Goal: Information Seeking & Learning: Learn about a topic

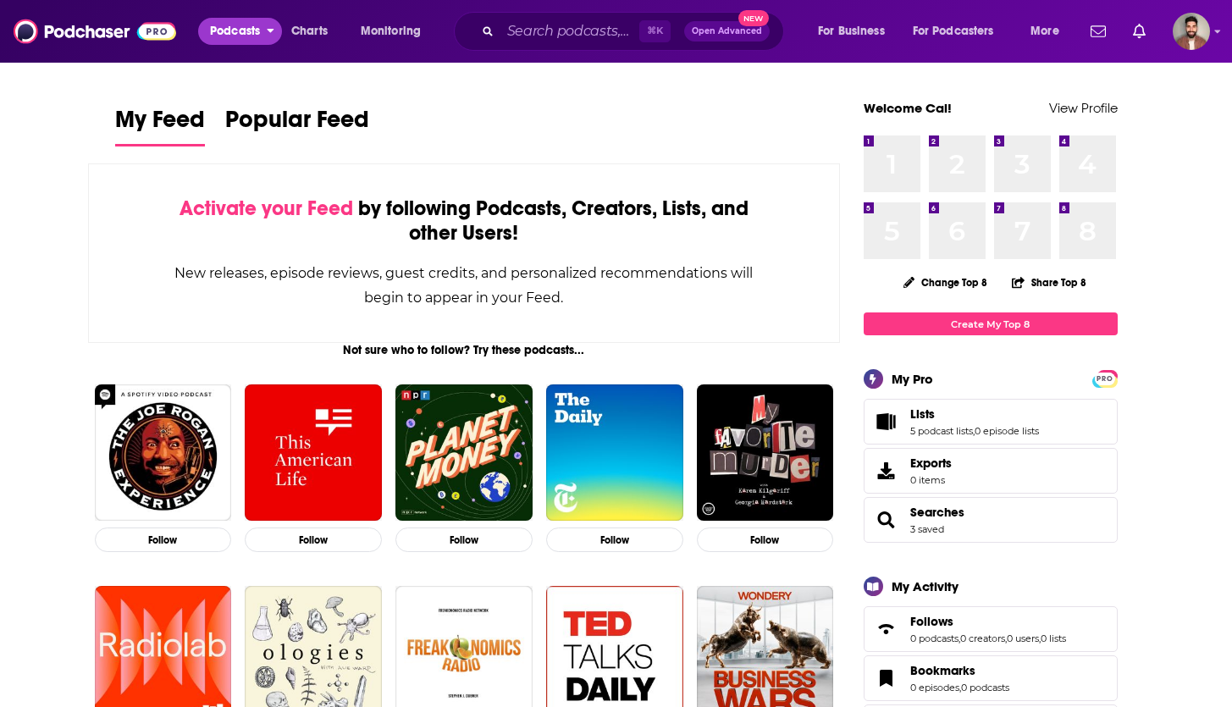
click at [242, 26] on span "Podcasts" at bounding box center [235, 31] width 50 height 24
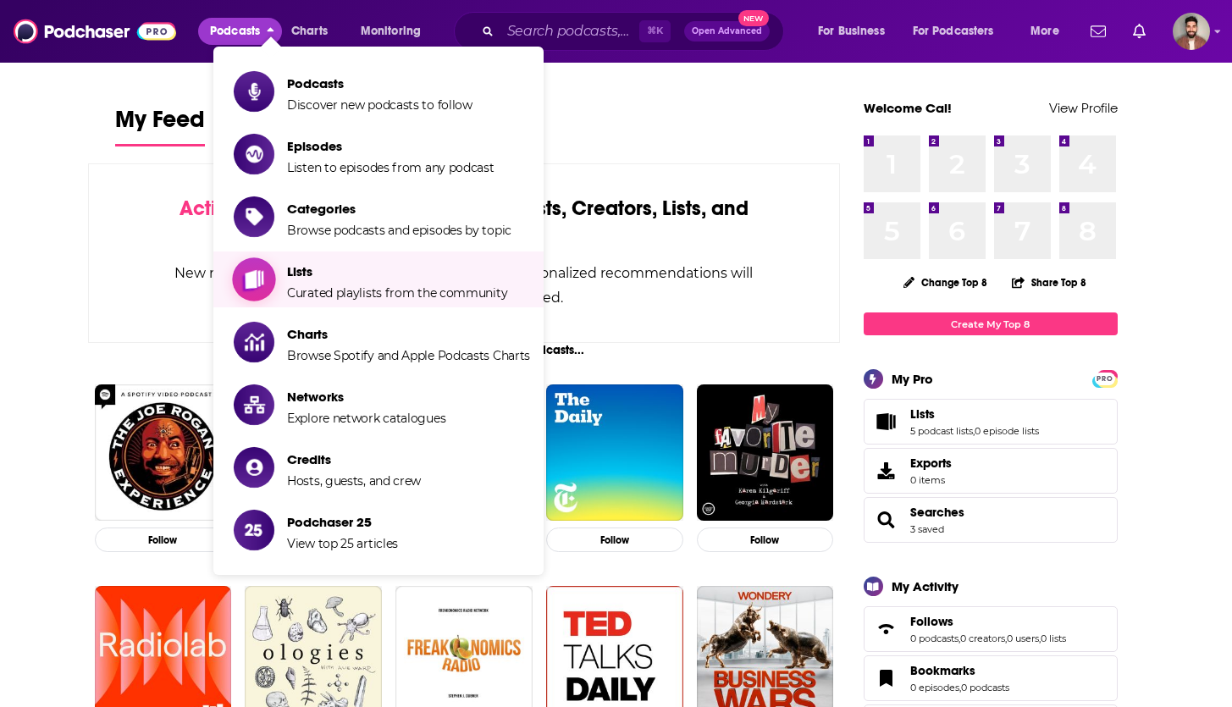
click at [387, 285] on span "Curated playlists from the community" at bounding box center [397, 292] width 220 height 15
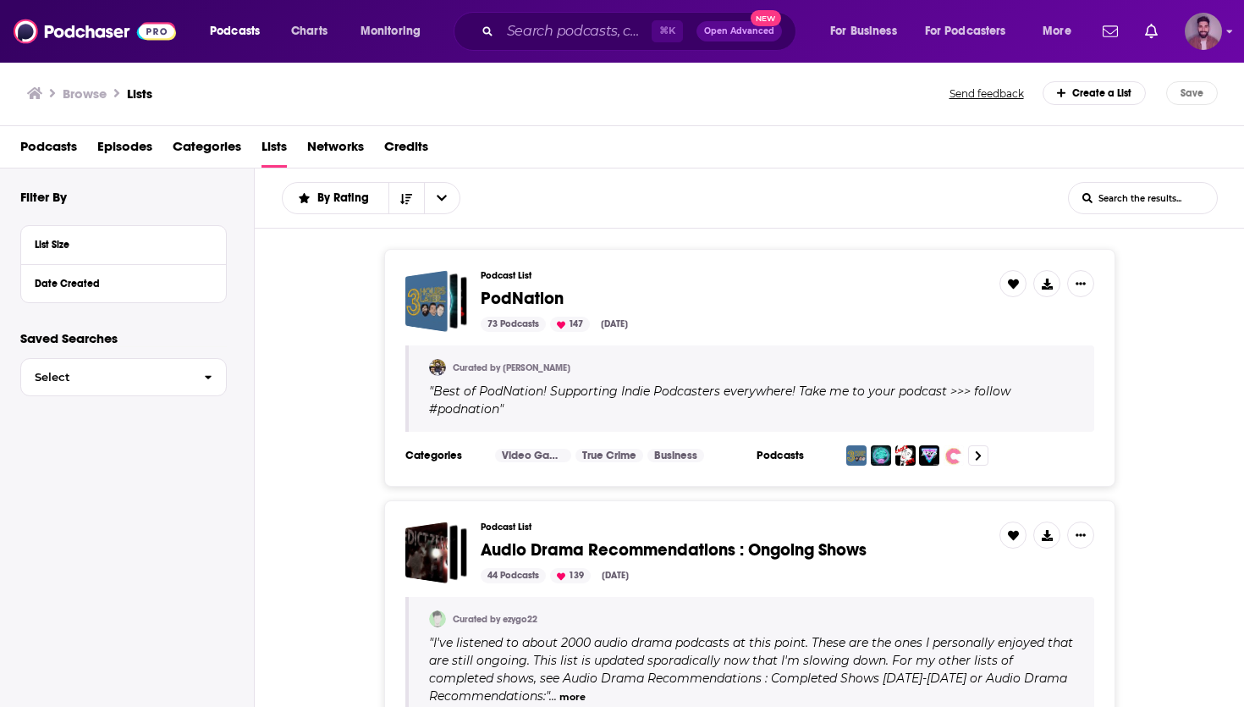
click at [1190, 46] on div "Logged in as calmonaghan" at bounding box center [1203, 31] width 37 height 37
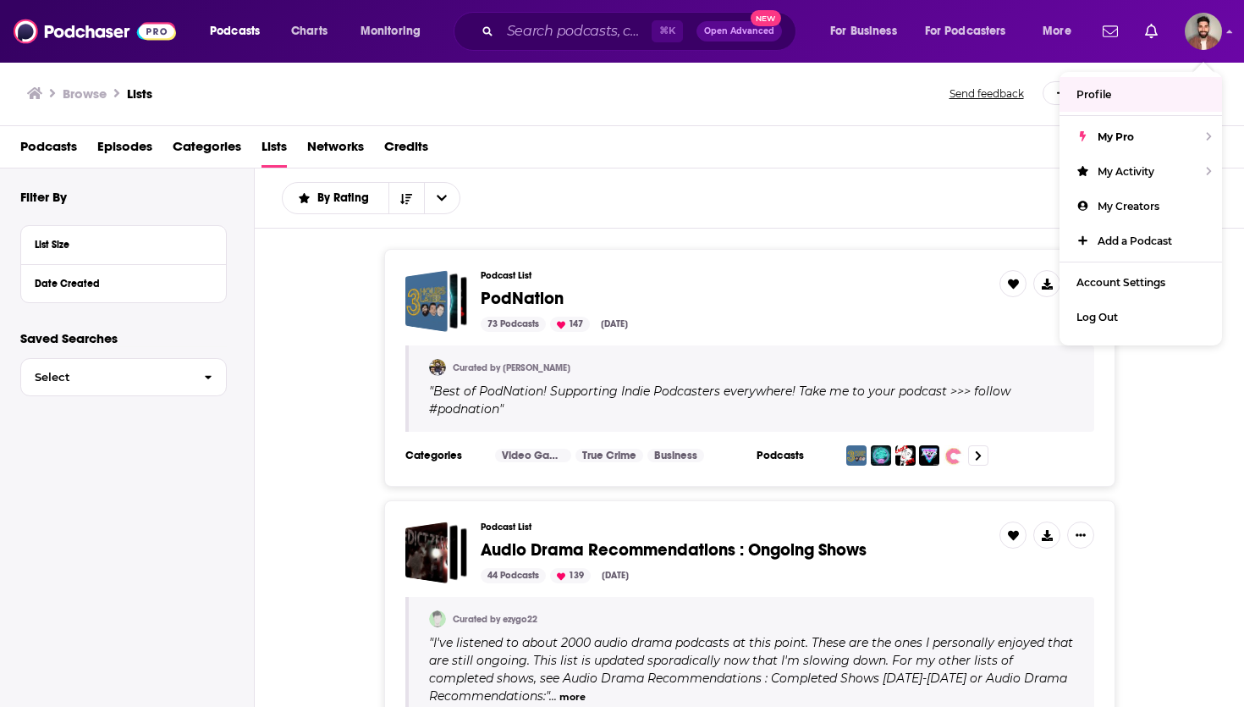
click at [229, 34] on span "Podcasts" at bounding box center [235, 31] width 50 height 24
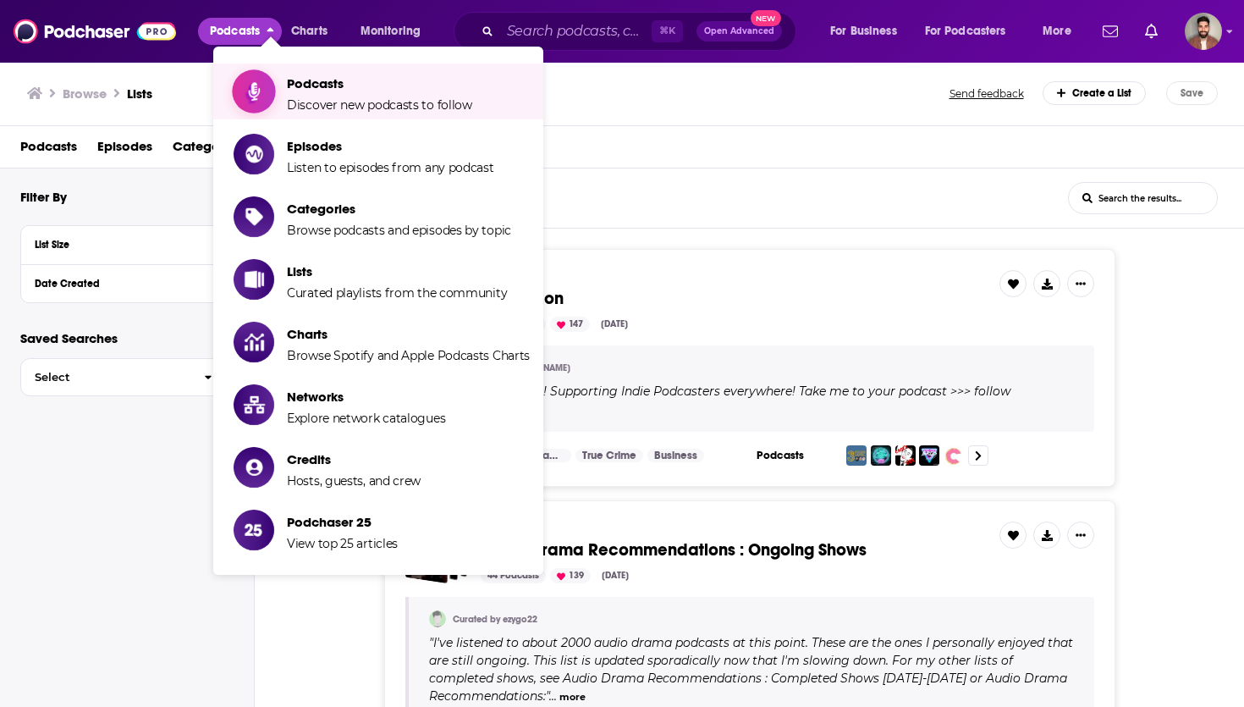
click at [282, 103] on link "Podcasts Discover new podcasts to follow" at bounding box center [382, 91] width 296 height 42
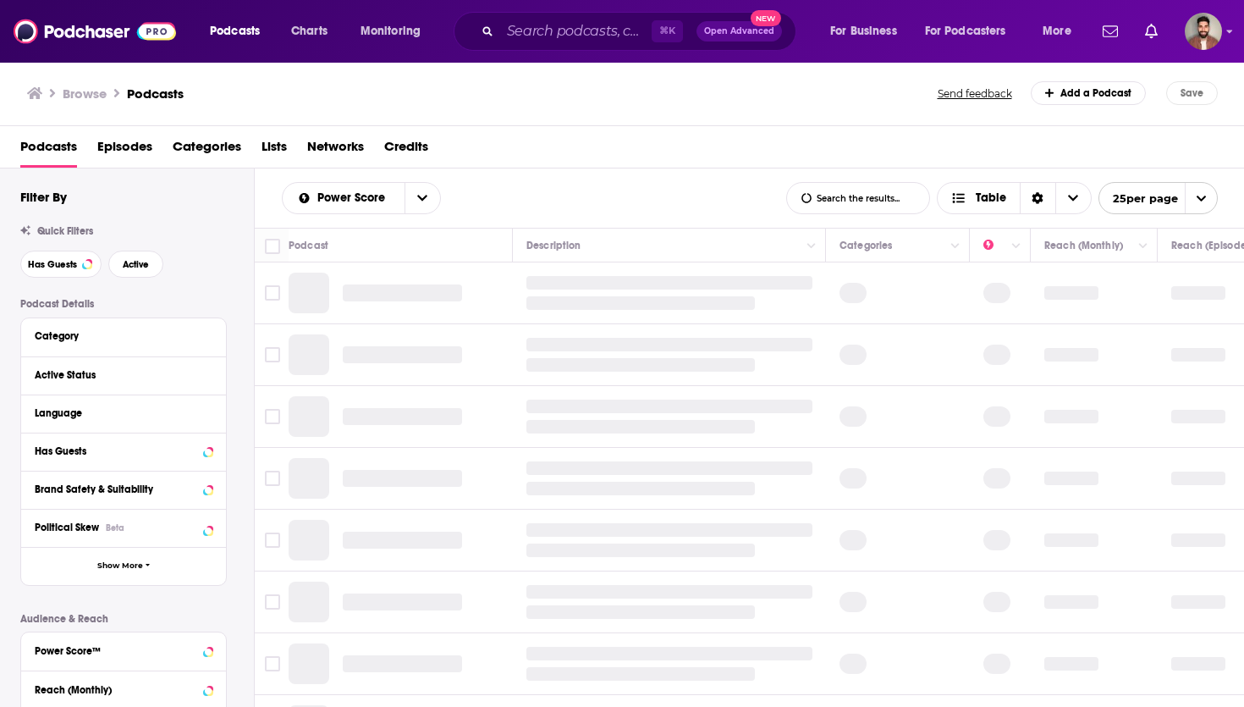
scroll to position [319, 0]
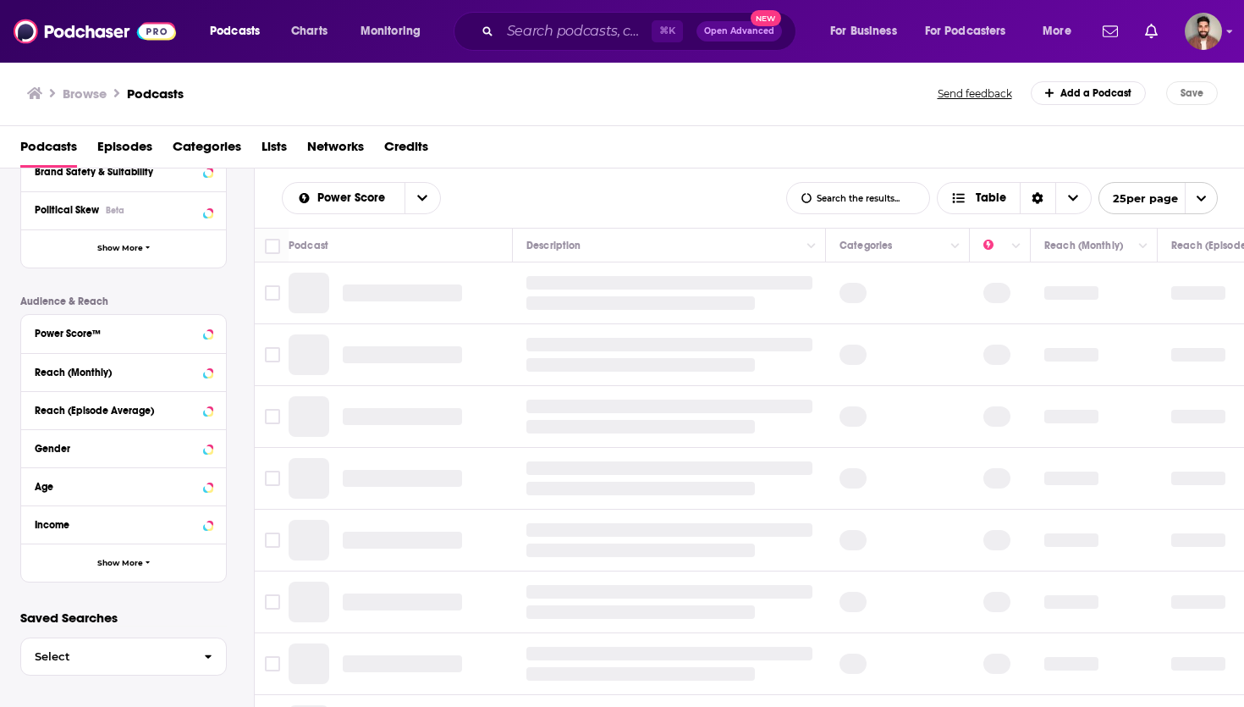
click at [105, 630] on div "Saved Searches Select" at bounding box center [127, 645] width 254 height 70
click at [108, 648] on button "Select" at bounding box center [123, 656] width 207 height 38
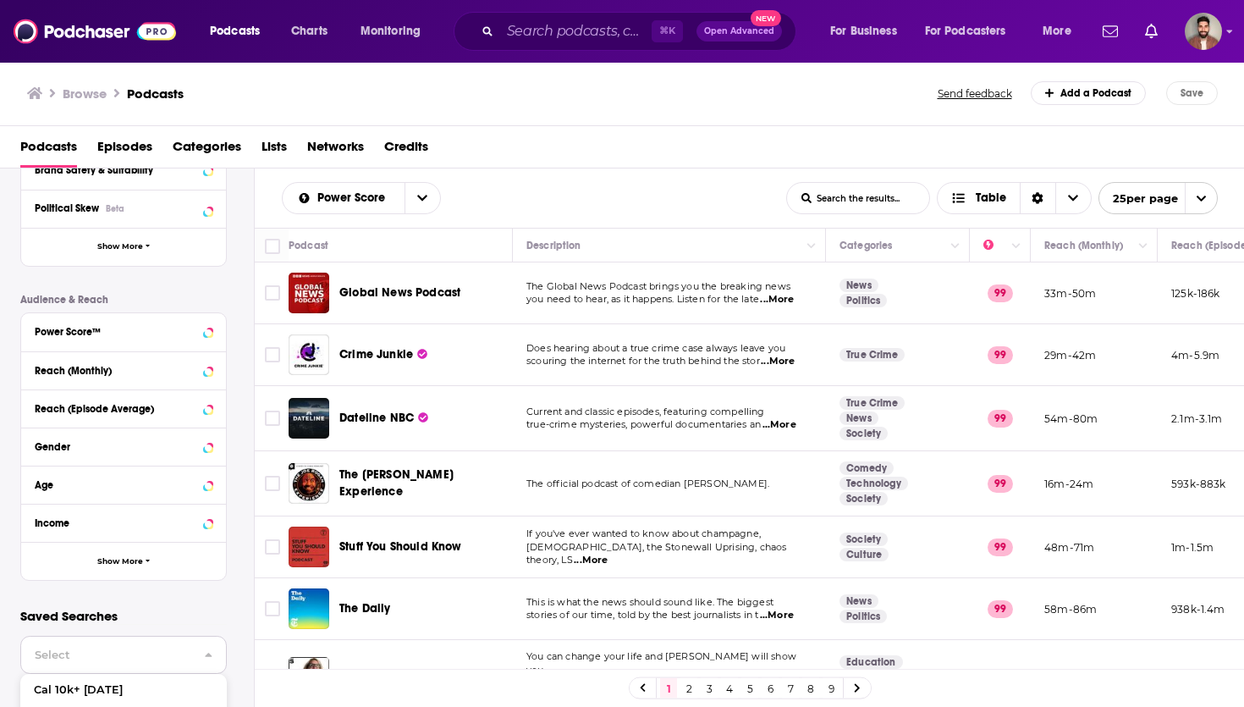
scroll to position [417, 0]
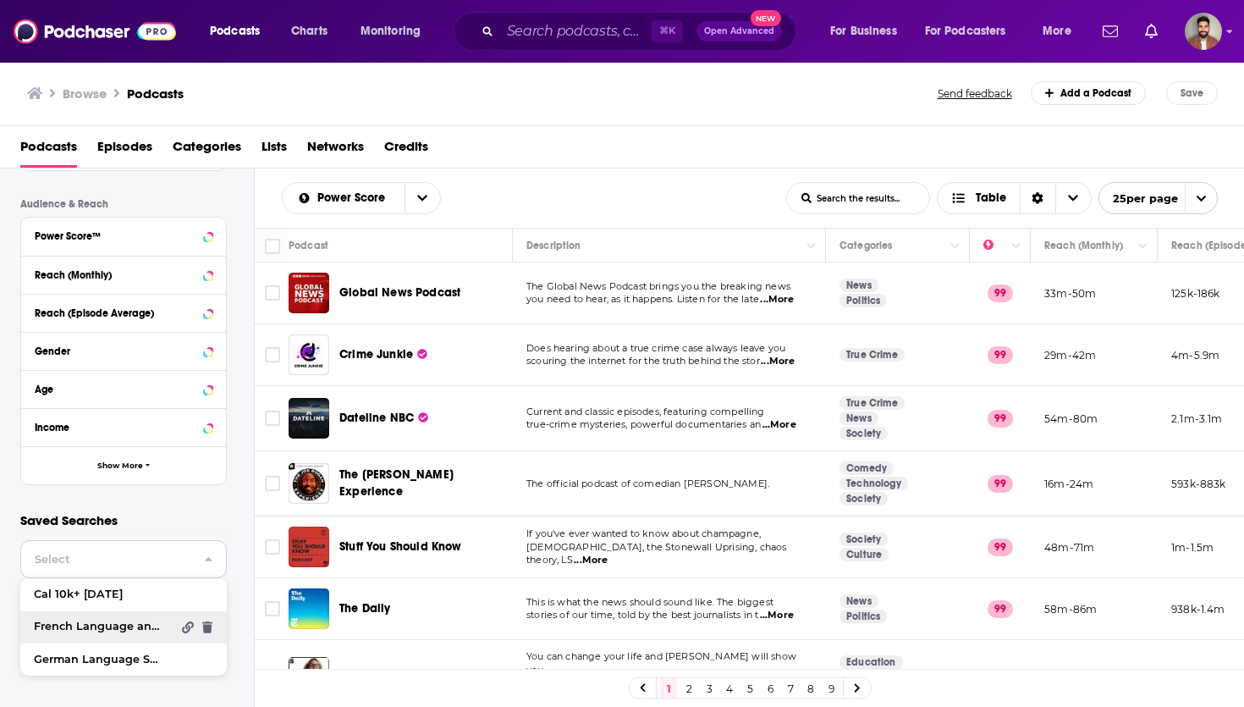
click at [110, 628] on span "French Language and Sport" at bounding box center [102, 626] width 137 height 11
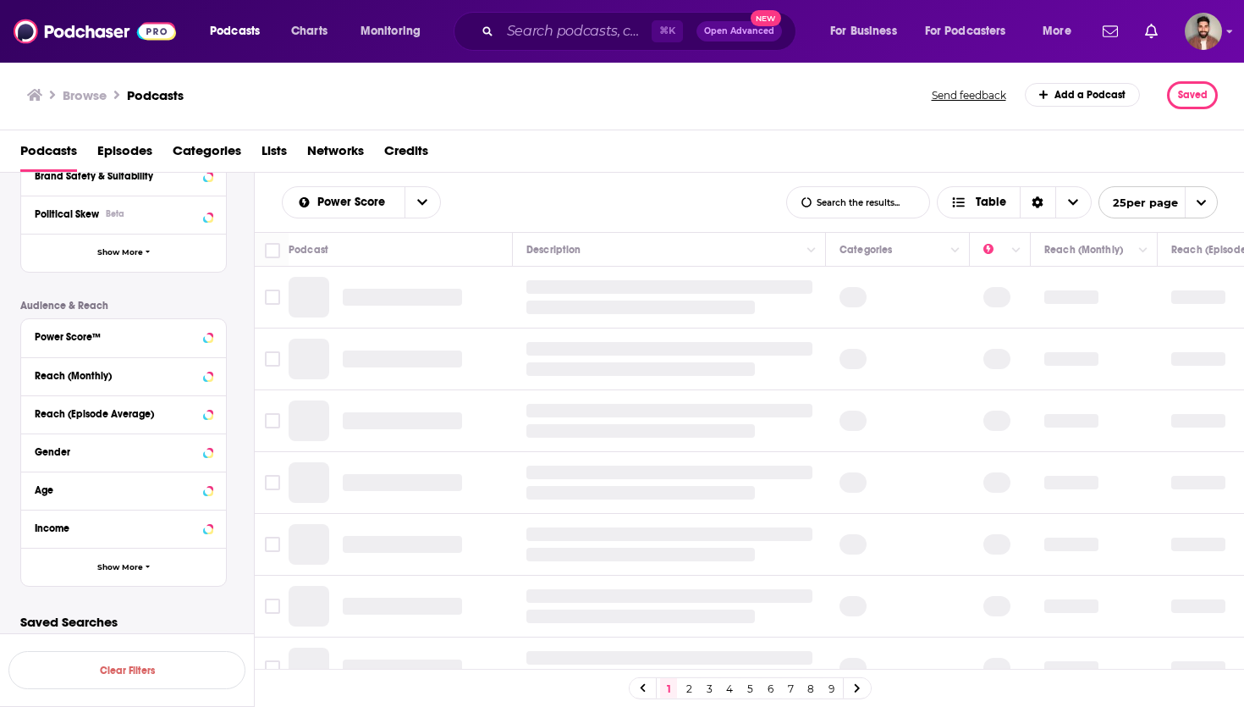
scroll to position [319, 0]
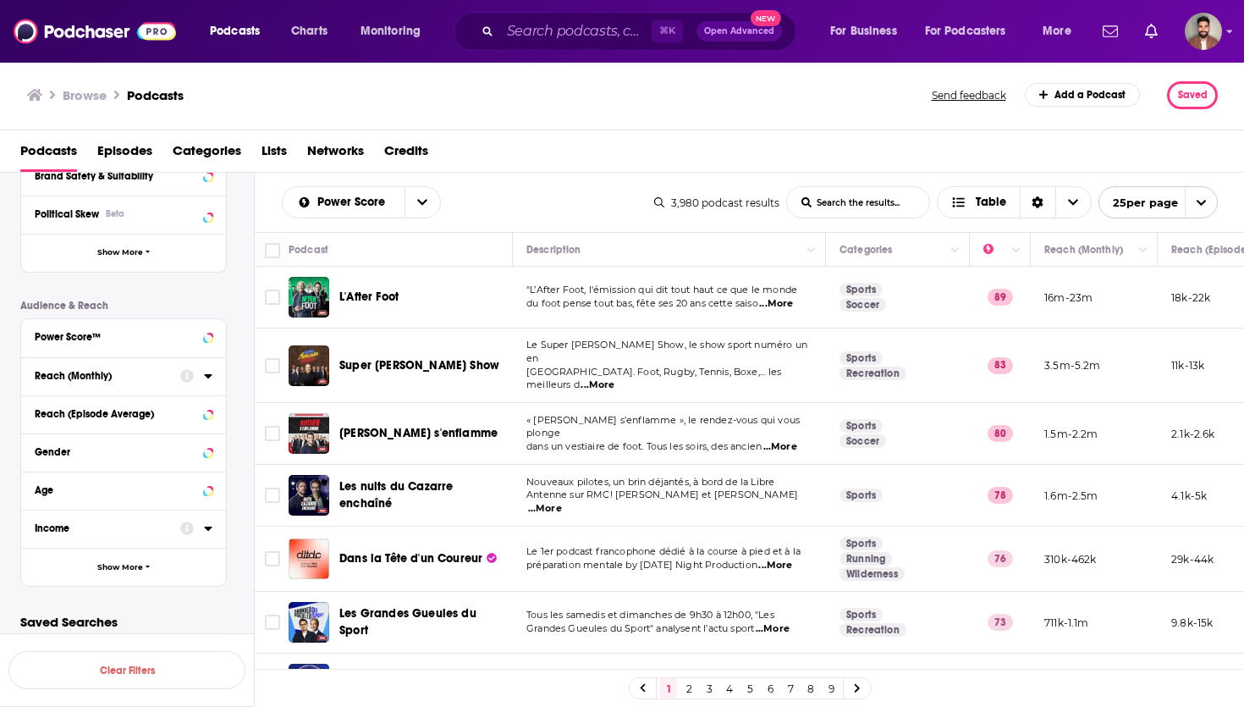
click at [204, 378] on icon at bounding box center [208, 376] width 8 height 14
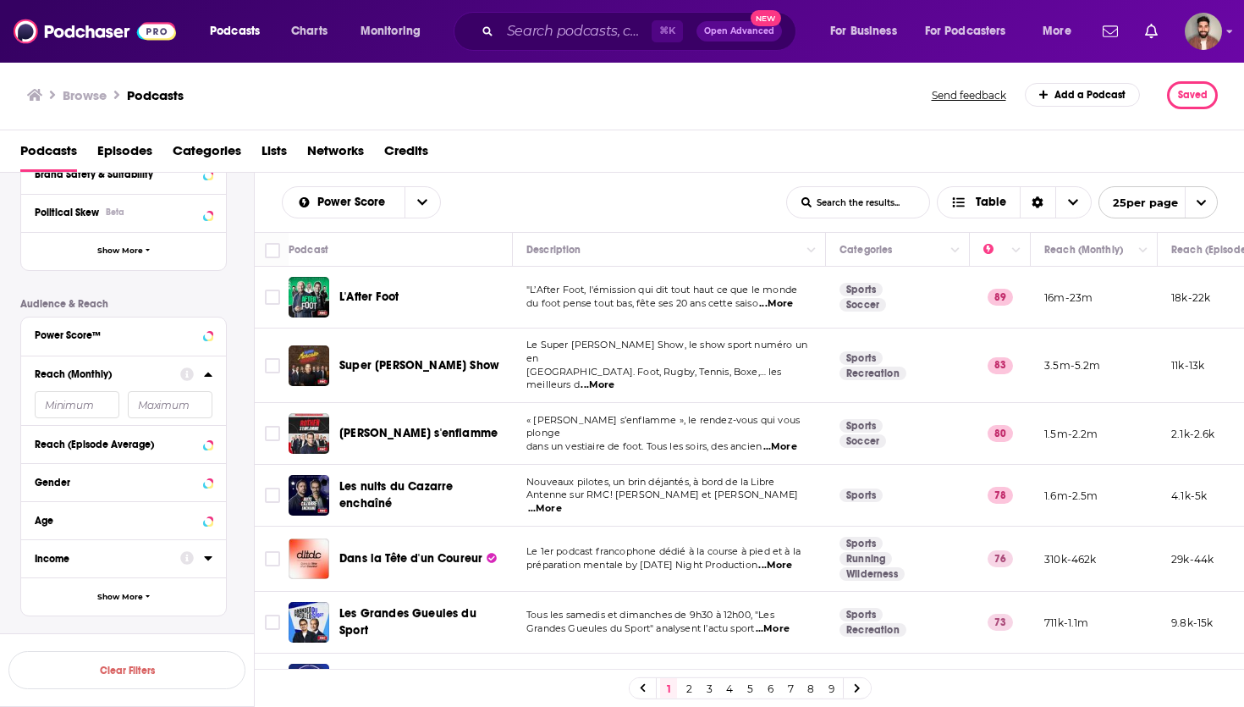
click at [182, 414] on input "number" at bounding box center [170, 404] width 85 height 27
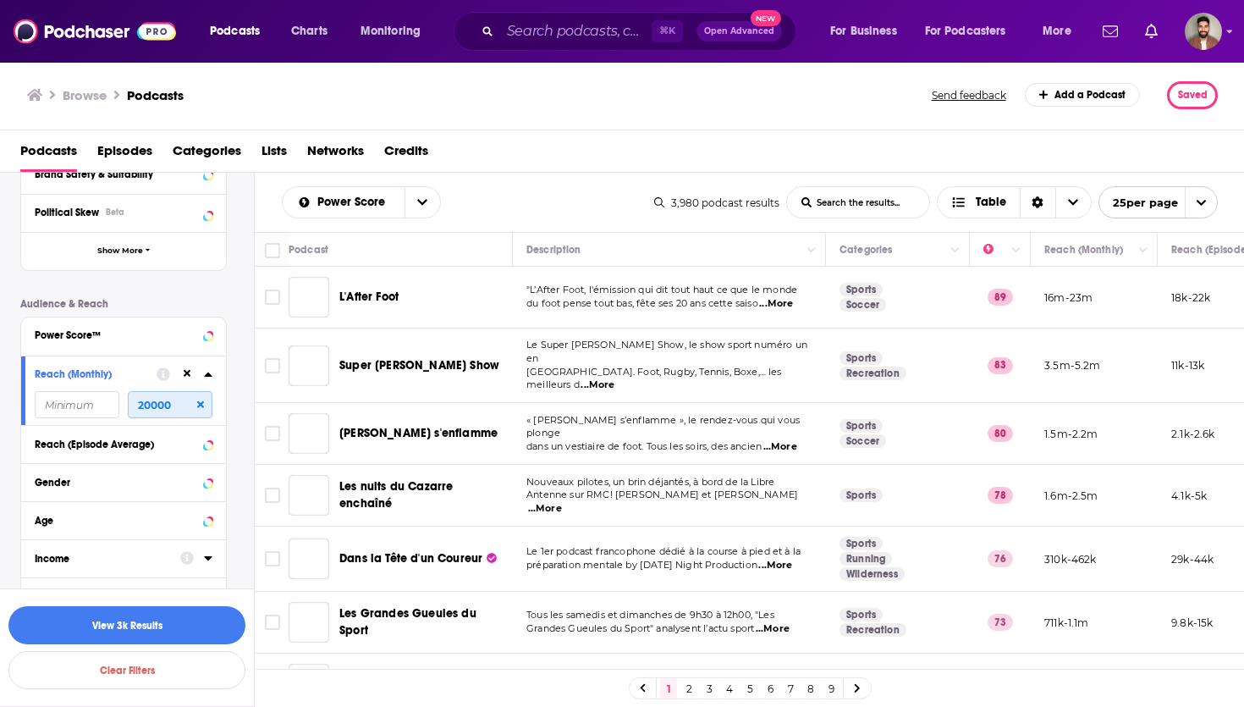
type input "20000"
click at [63, 411] on input "number" at bounding box center [77, 404] width 85 height 27
type input "15000"
click at [127, 620] on button "View 20 Results" at bounding box center [126, 625] width 237 height 38
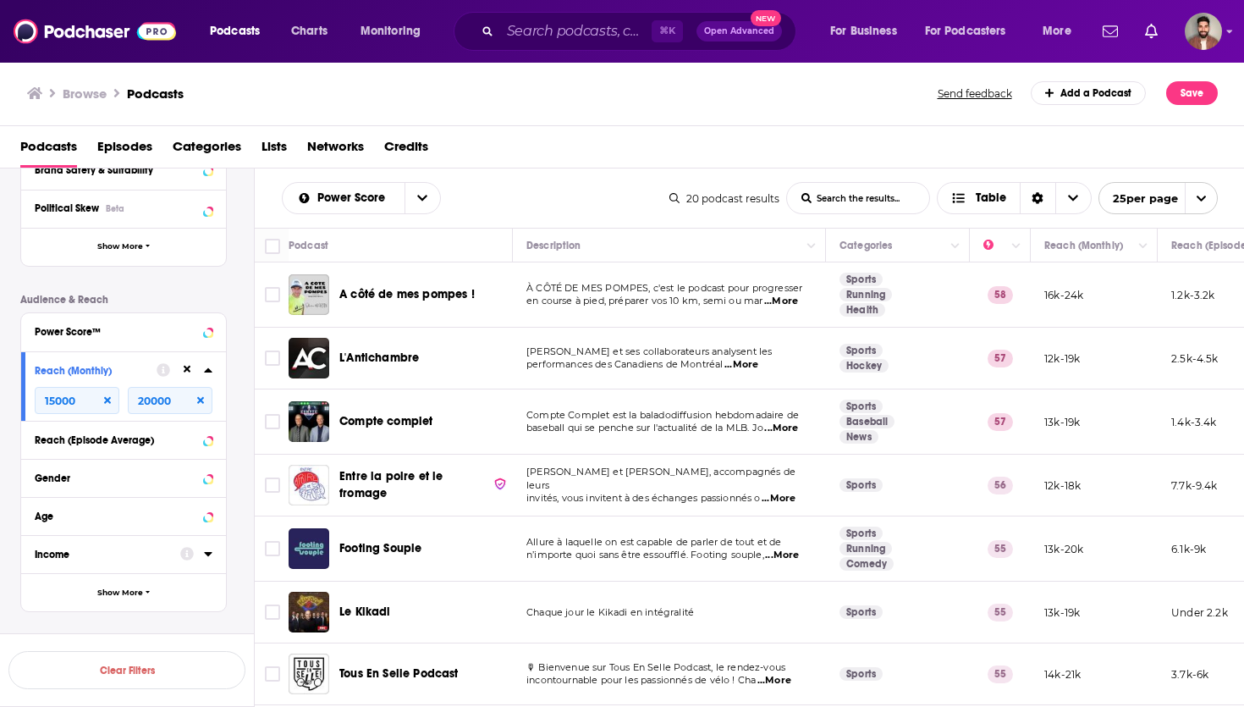
click at [582, 168] on div "Power Score List Search Input Search the results... Table 20 podcast results Li…" at bounding box center [750, 197] width 990 height 59
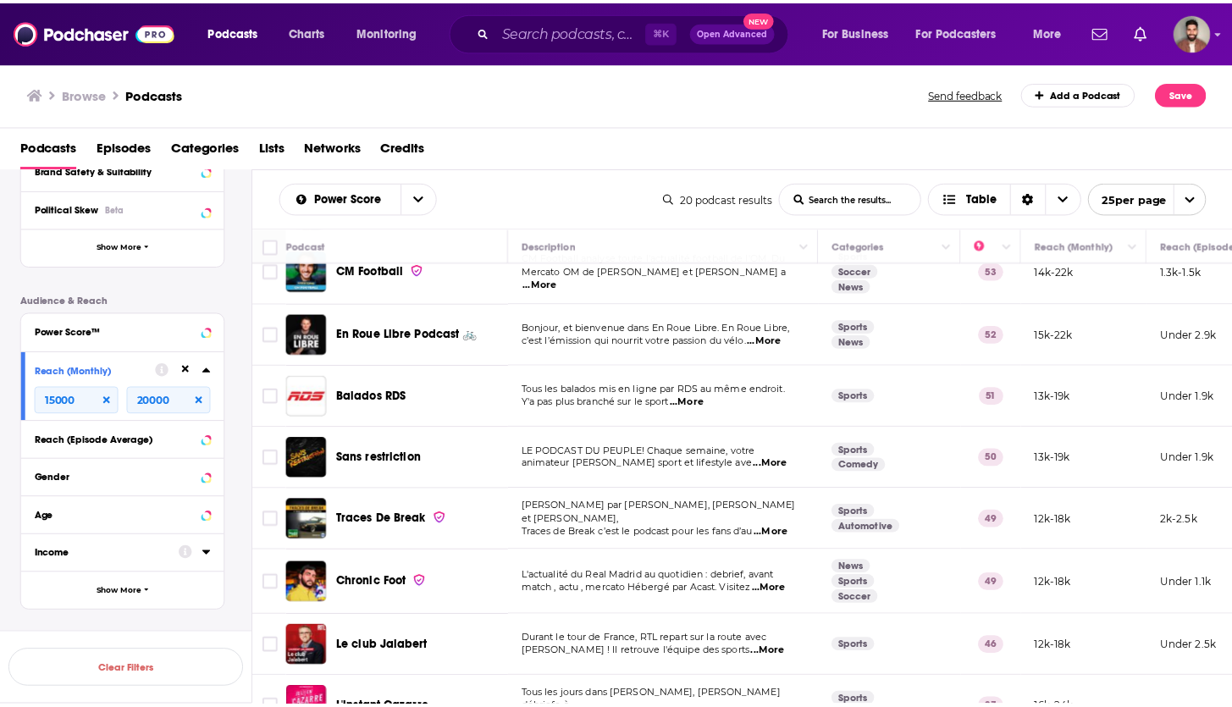
scroll to position [782, 0]
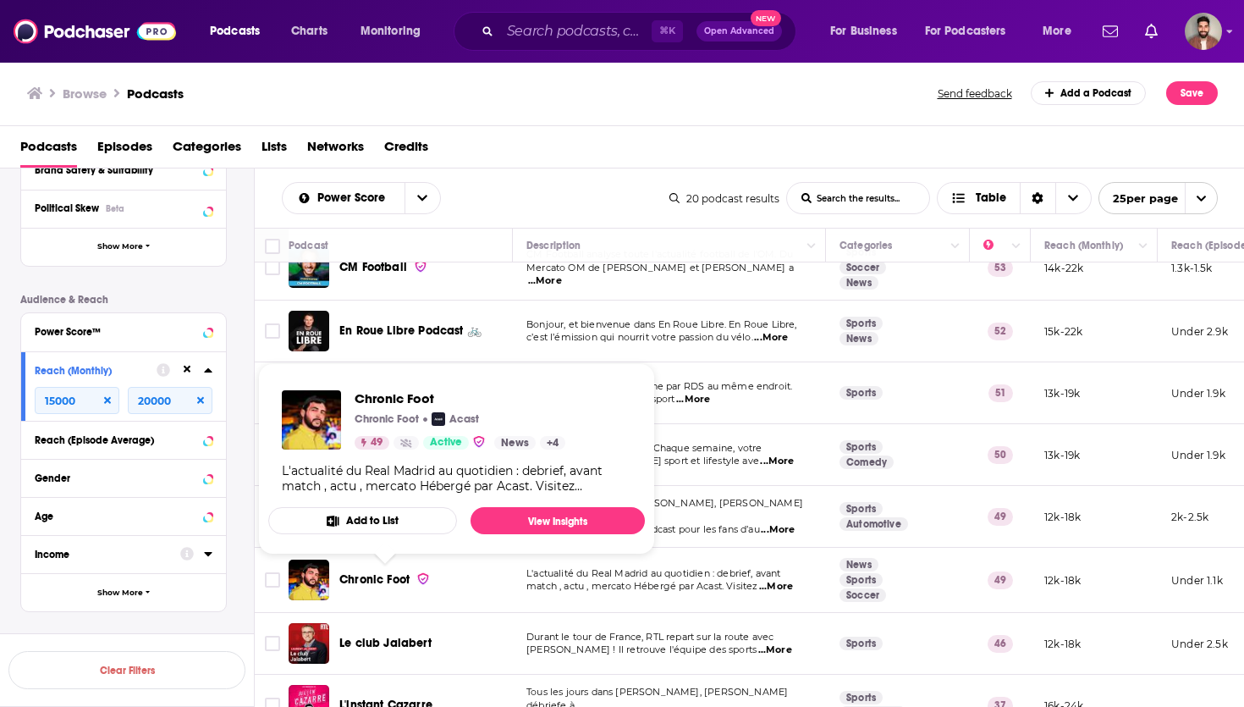
click at [386, 583] on span "Chronic Foot" at bounding box center [374, 579] width 70 height 14
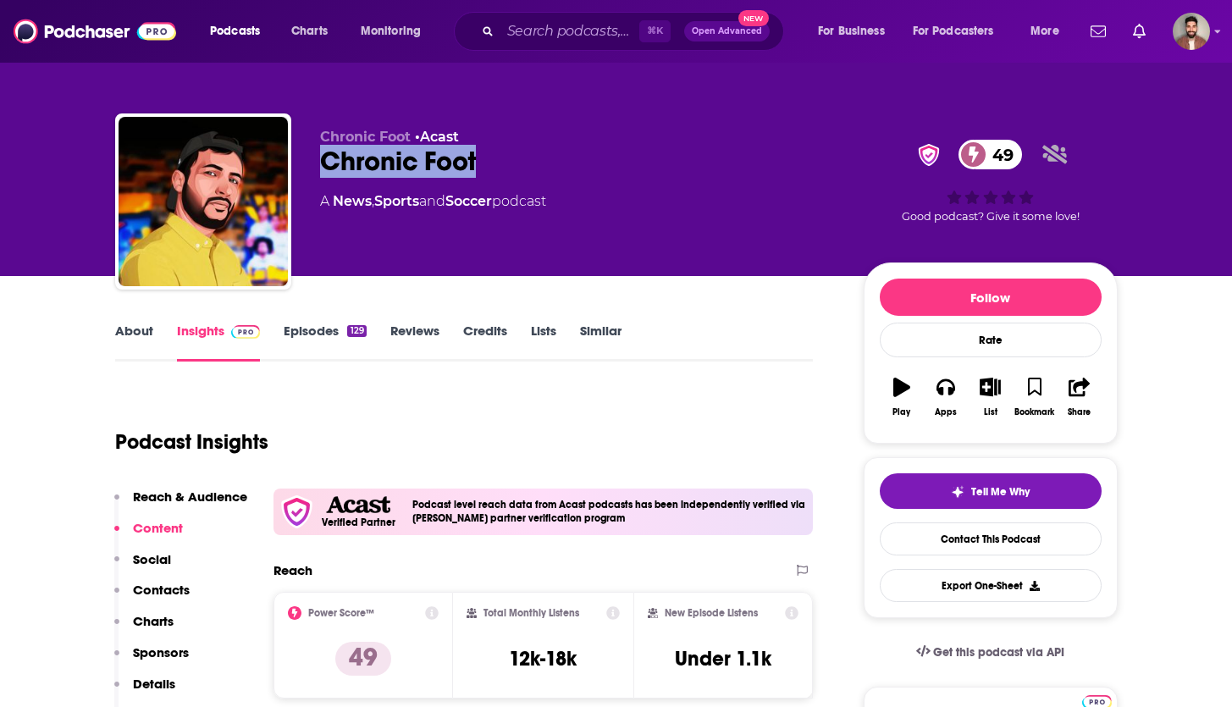
drag, startPoint x: 320, startPoint y: 163, endPoint x: 503, endPoint y: 165, distance: 182.9
click at [503, 165] on div "Chronic Foot 49" at bounding box center [578, 161] width 516 height 33
copy h2 "Chronic Foot"
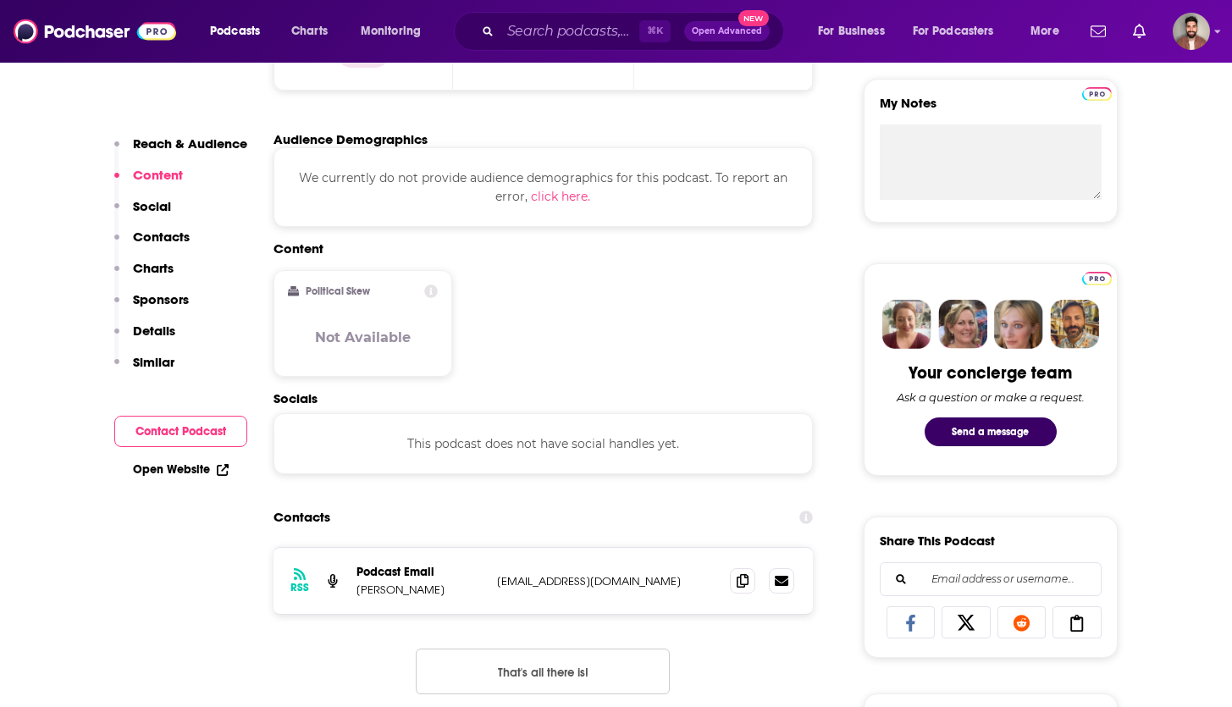
scroll to position [751, 0]
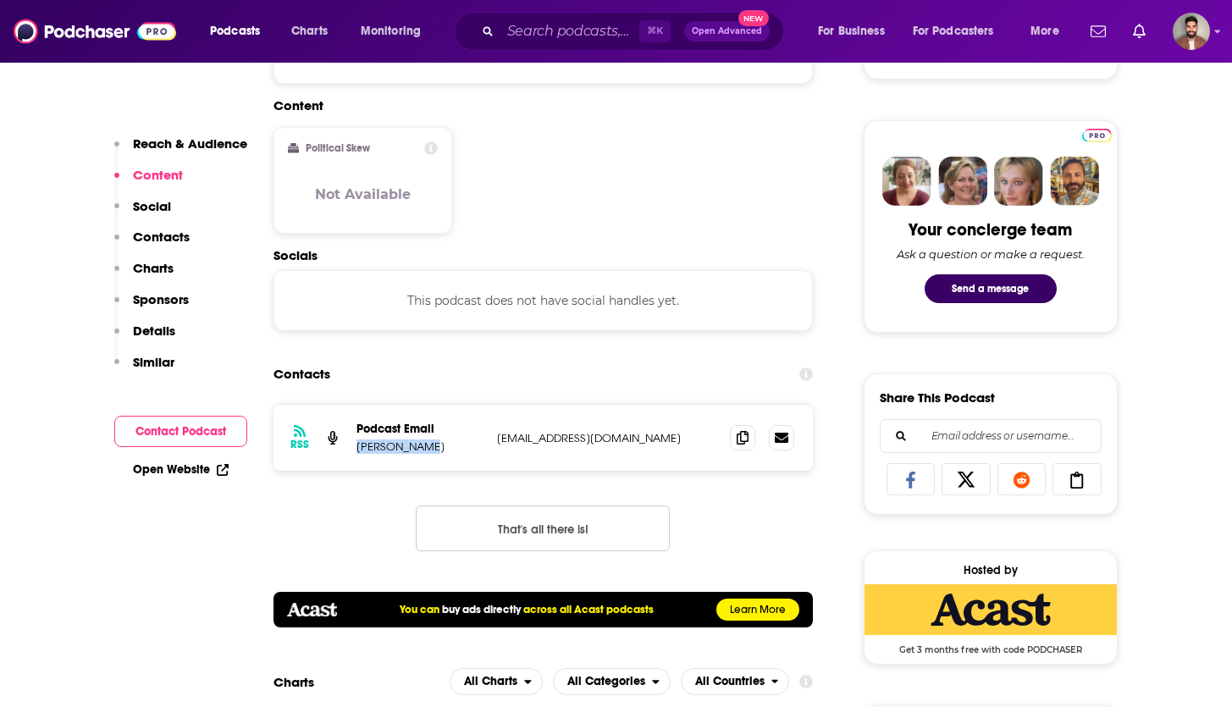
drag, startPoint x: 353, startPoint y: 445, endPoint x: 450, endPoint y: 450, distance: 97.4
click at [450, 450] on div "RSS Podcast Email Thomas Acien info+677e6c3d1f00b28b23f55033@mg-eu.acast.com in…" at bounding box center [543, 438] width 540 height 66
copy p "Thomas Acien"
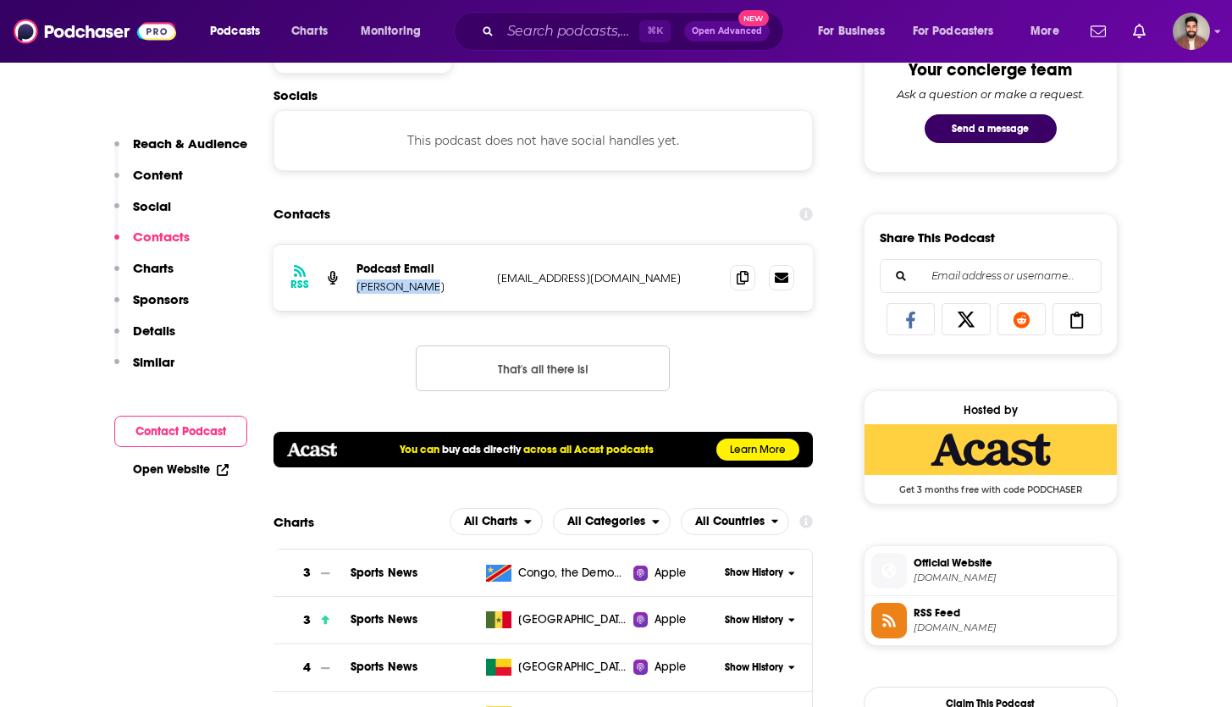
scroll to position [985, 0]
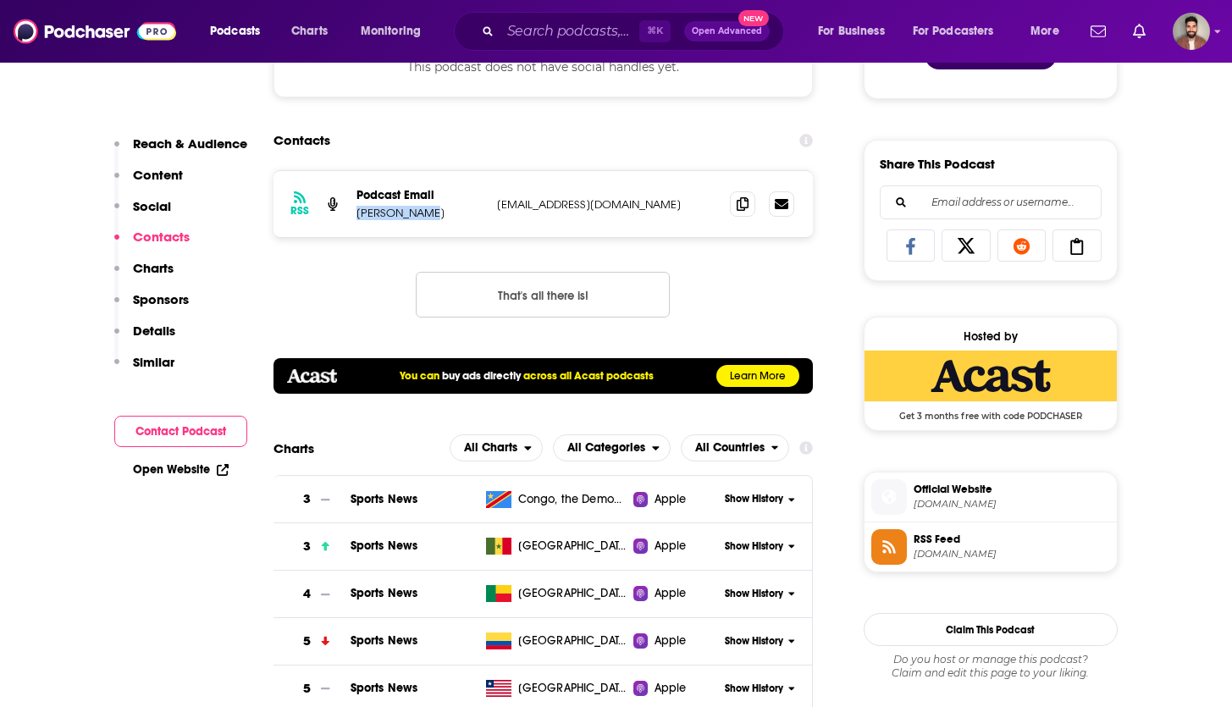
copy p "Thomas Acien"
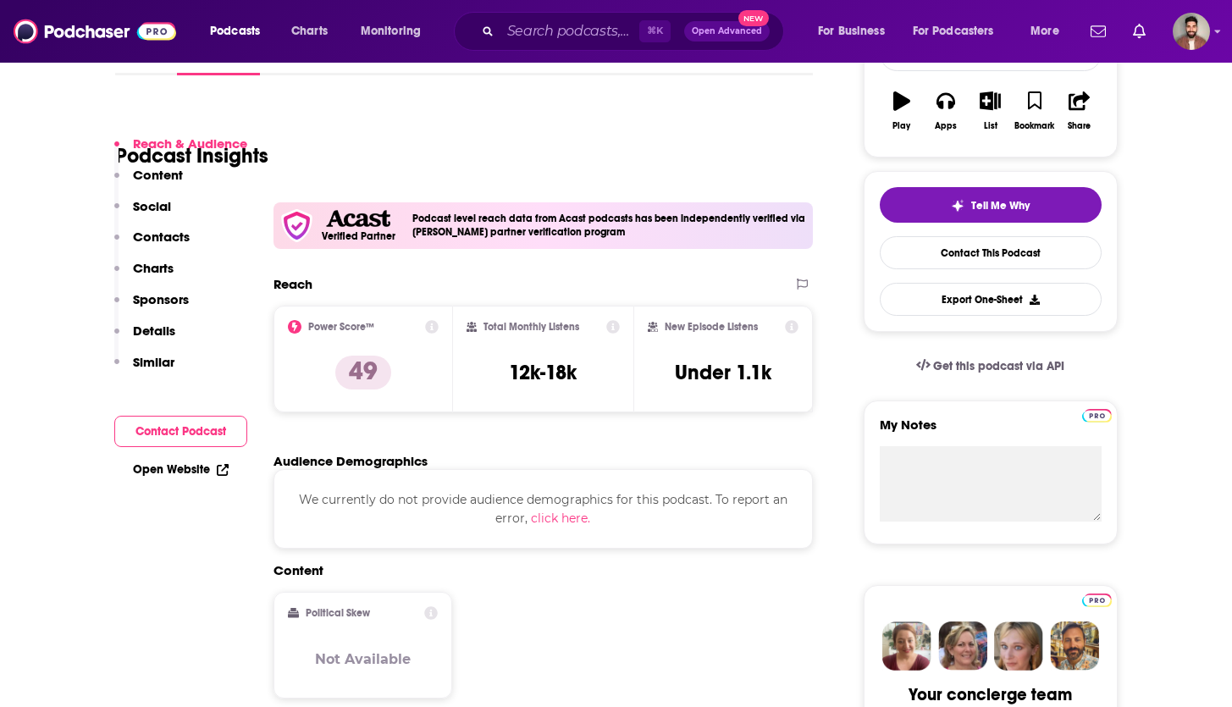
scroll to position [353, 0]
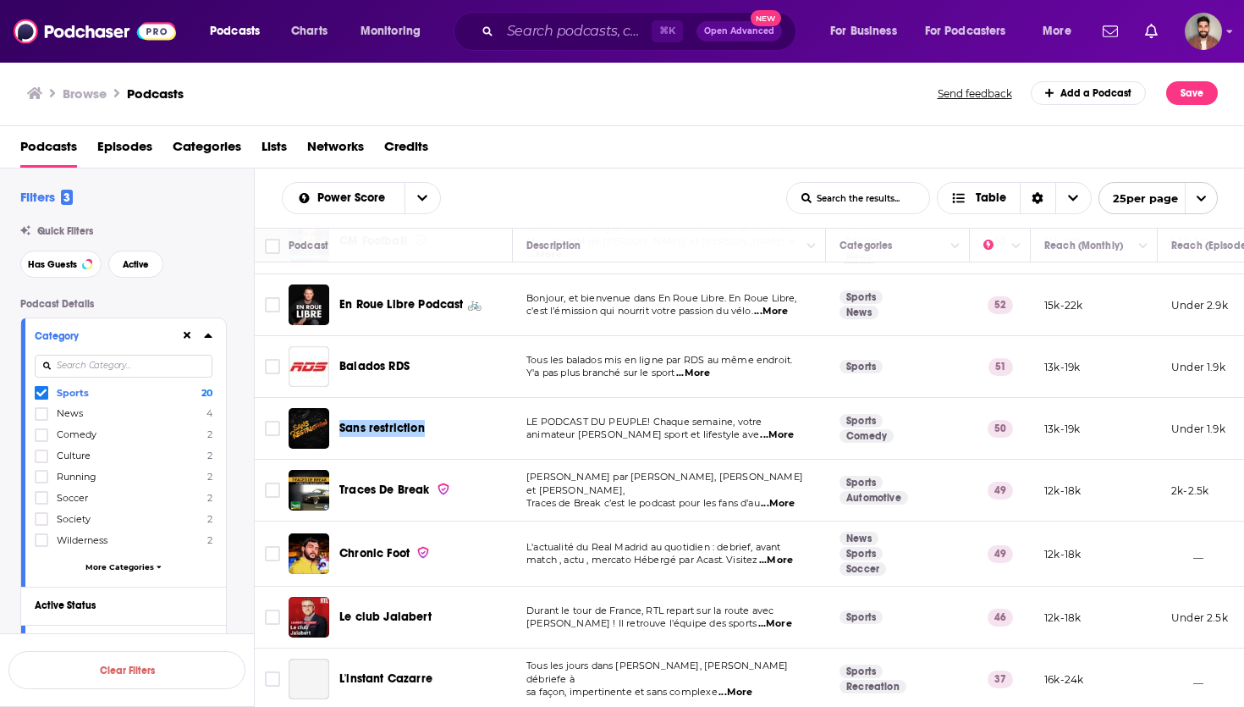
scroll to position [821, 0]
click at [592, 554] on span "match , actu , mercato Hébergé par Acast. Visitez" at bounding box center [642, 560] width 231 height 12
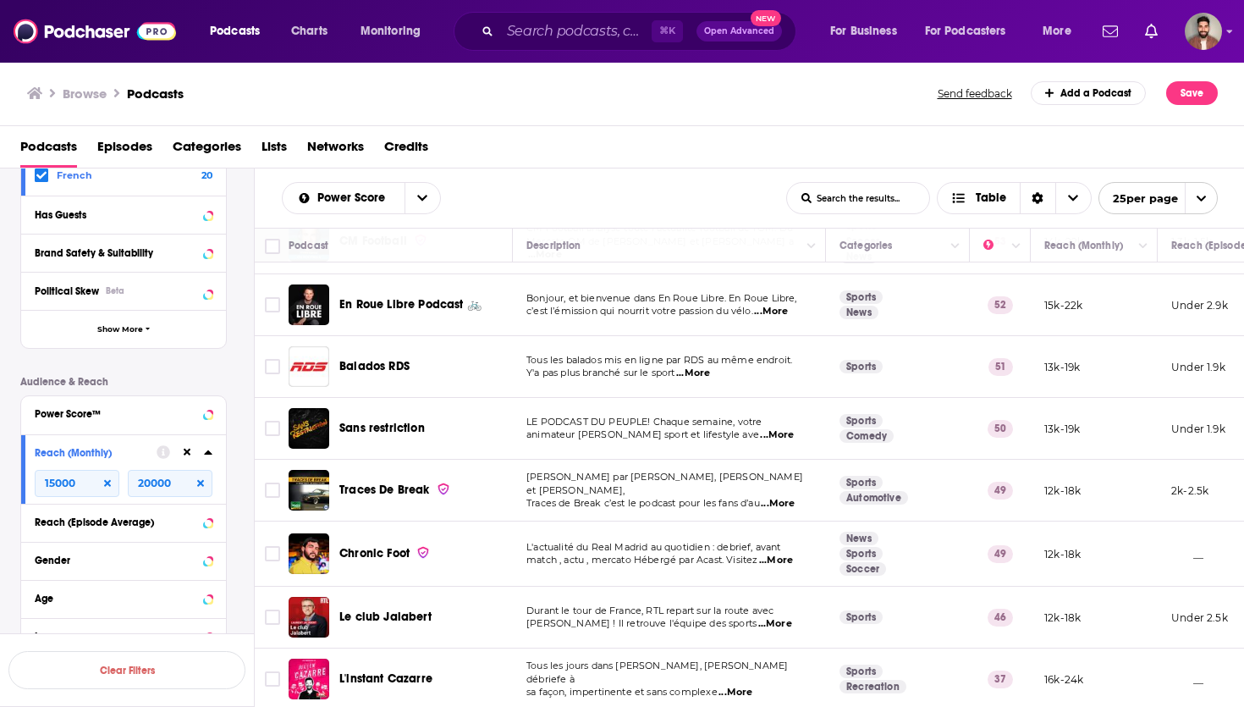
scroll to position [610, 0]
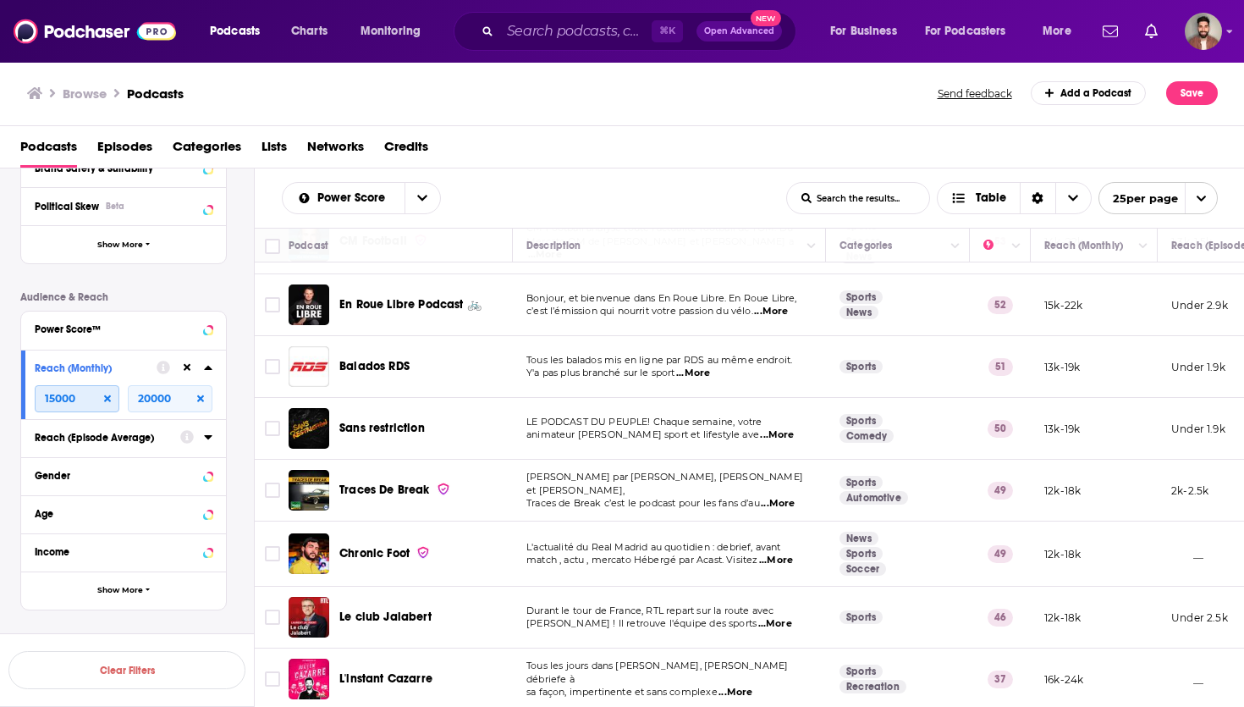
click at [50, 397] on input "15000" at bounding box center [77, 398] width 85 height 27
drag, startPoint x: 93, startPoint y: 401, endPoint x: -5, endPoint y: 403, distance: 98.2
click at [0, 403] on html "Podcasts Charts Monitoring ⌘ K Open Advanced New For Business For Podcasters Mo…" at bounding box center [622, 353] width 1244 height 707
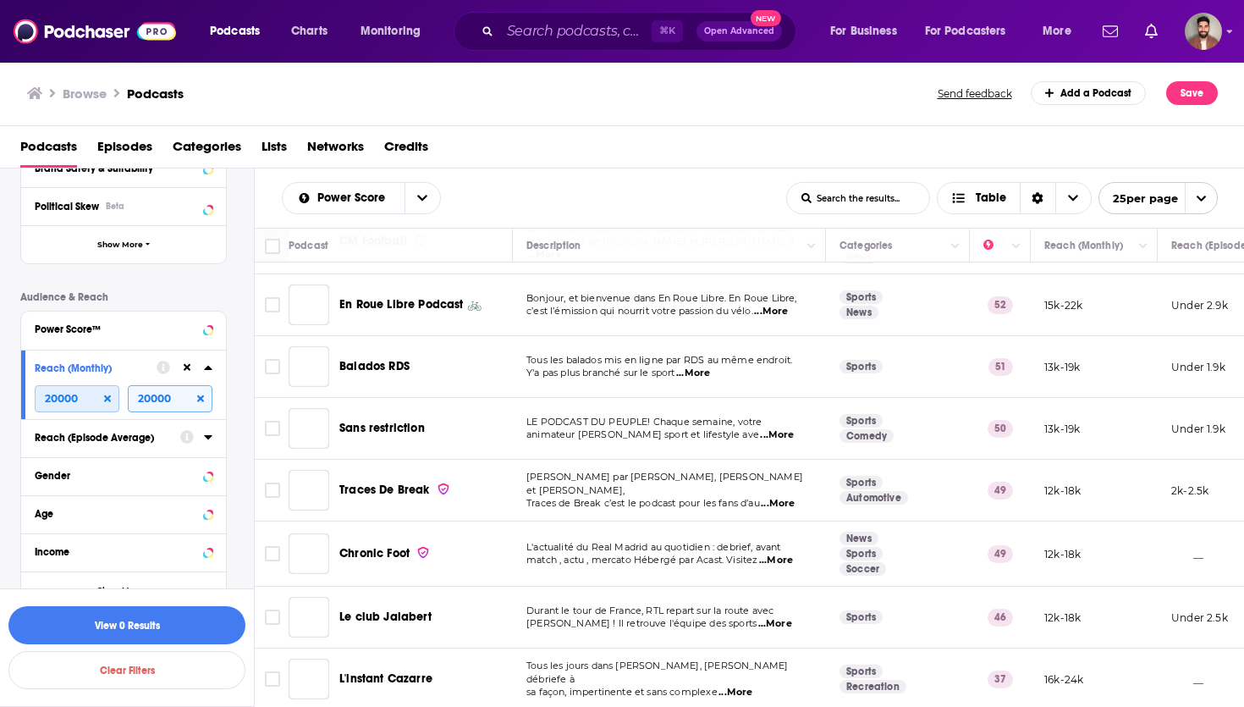
type input "20000"
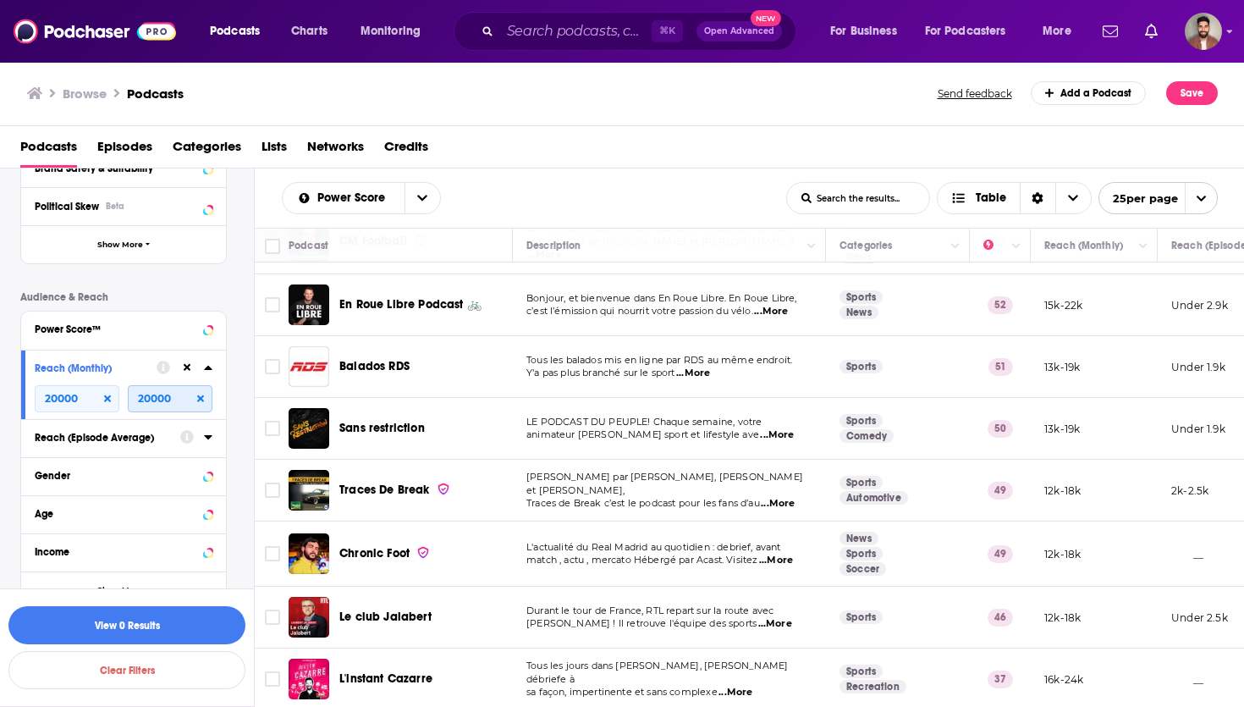
drag, startPoint x: 142, startPoint y: 398, endPoint x: 256, endPoint y: 398, distance: 113.4
click at [256, 398] on div "Filters 3 Quick Filters Has Guests Active Podcast Details Category Sports 20 Ne…" at bounding box center [622, 491] width 1245 height 647
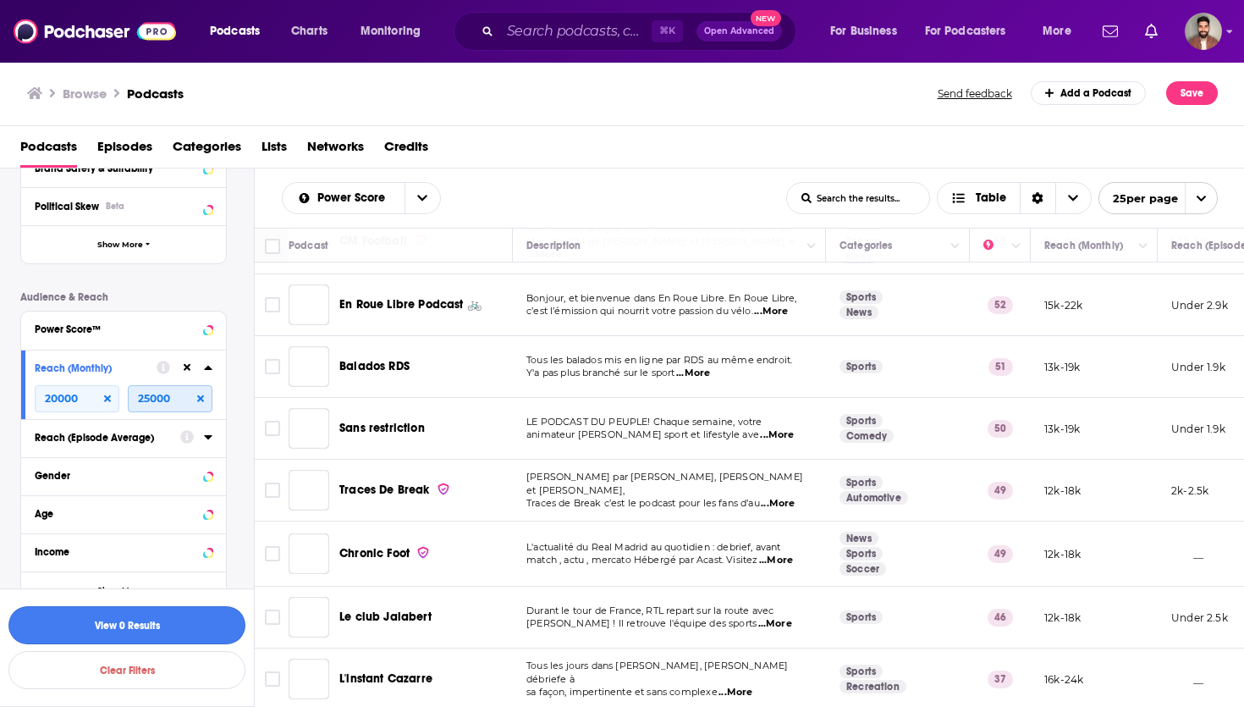
type input "25000"
click at [172, 624] on button "View 0 Results" at bounding box center [126, 625] width 237 height 38
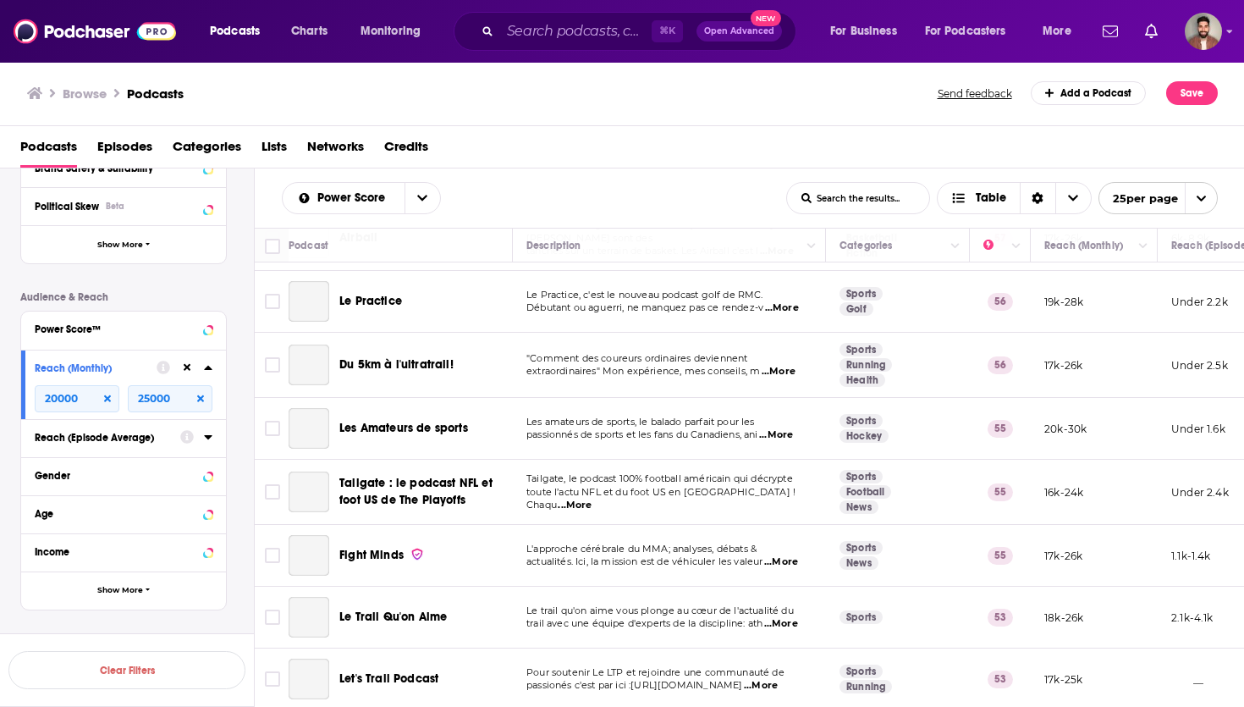
scroll to position [704, 0]
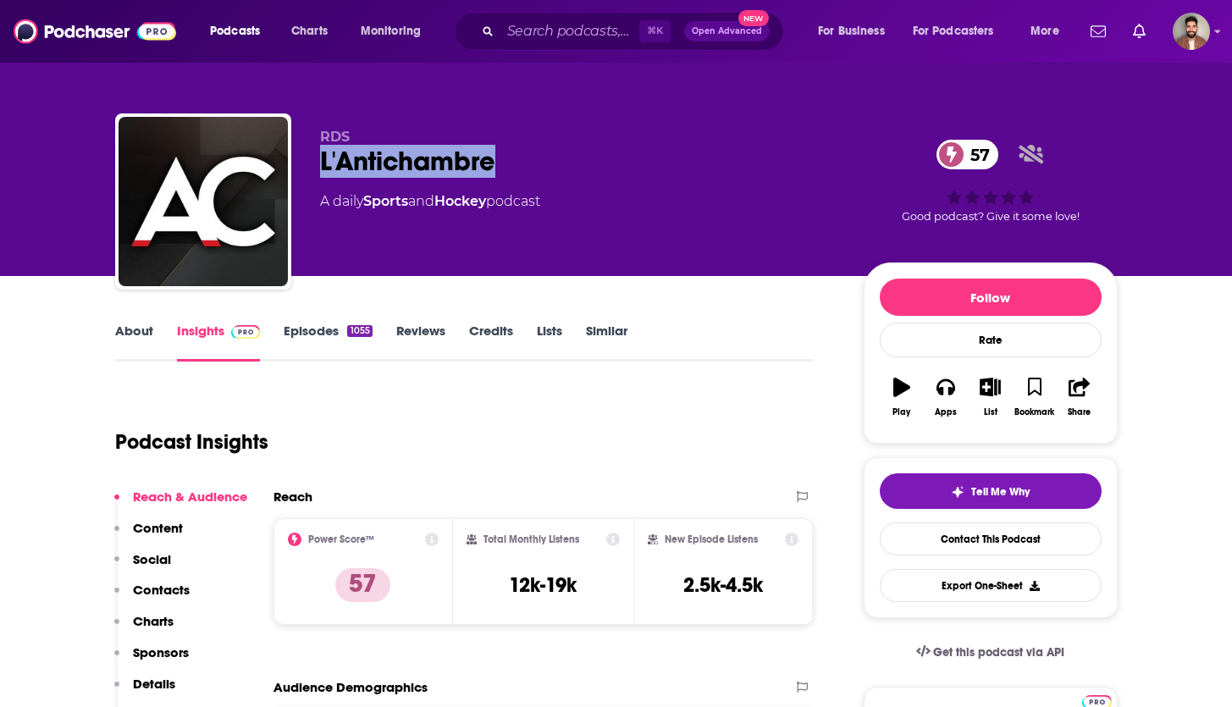
drag, startPoint x: 322, startPoint y: 159, endPoint x: 525, endPoint y: 168, distance: 203.4
click at [525, 168] on div "L'Antichambre 57" at bounding box center [578, 161] width 516 height 33
copy h2 "L'Antichambre"
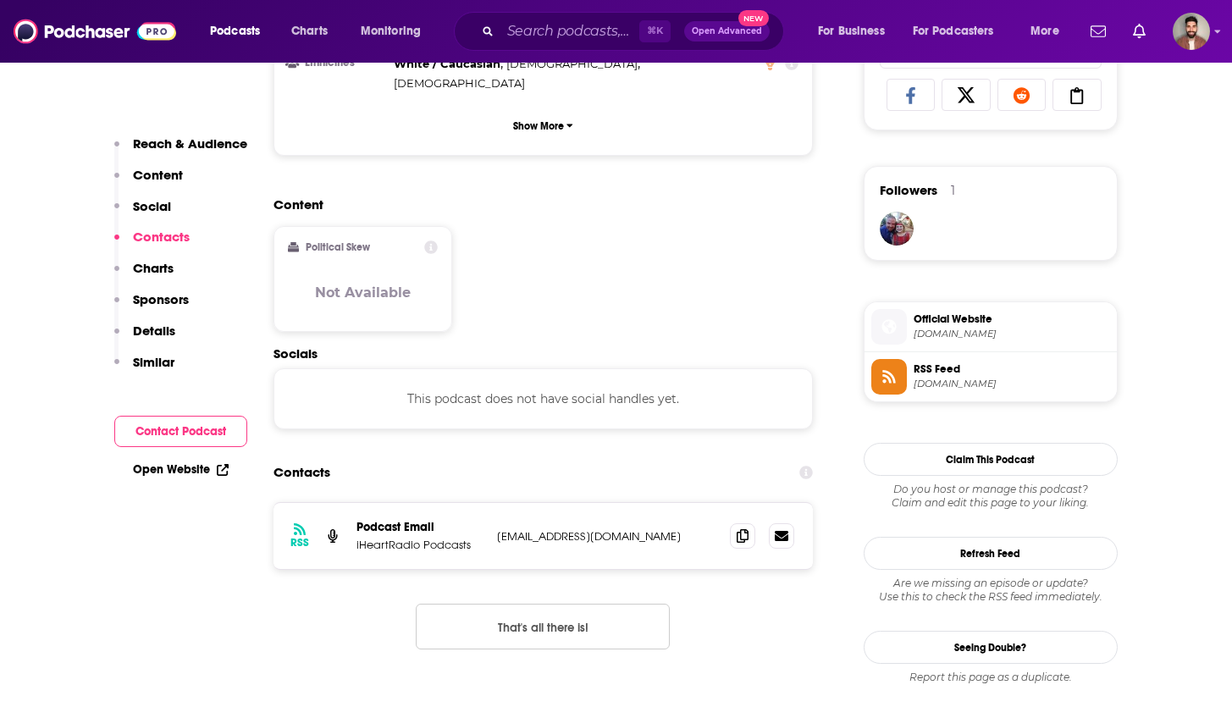
scroll to position [1235, 0]
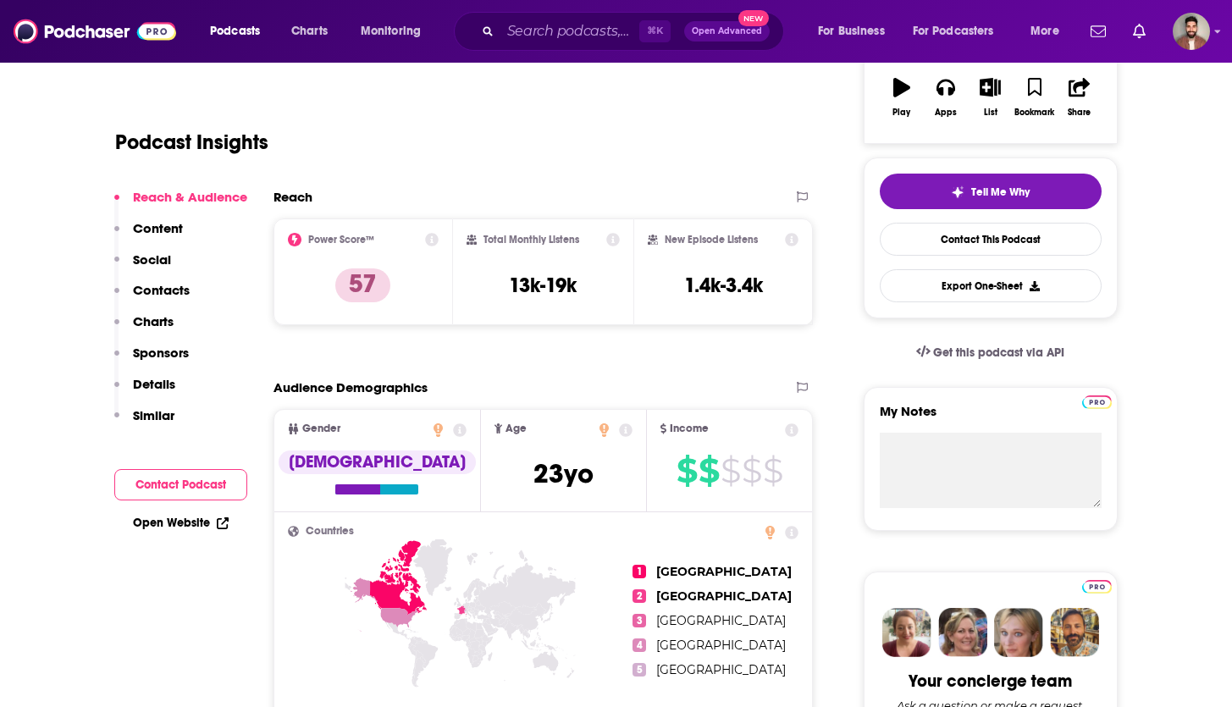
scroll to position [4, 0]
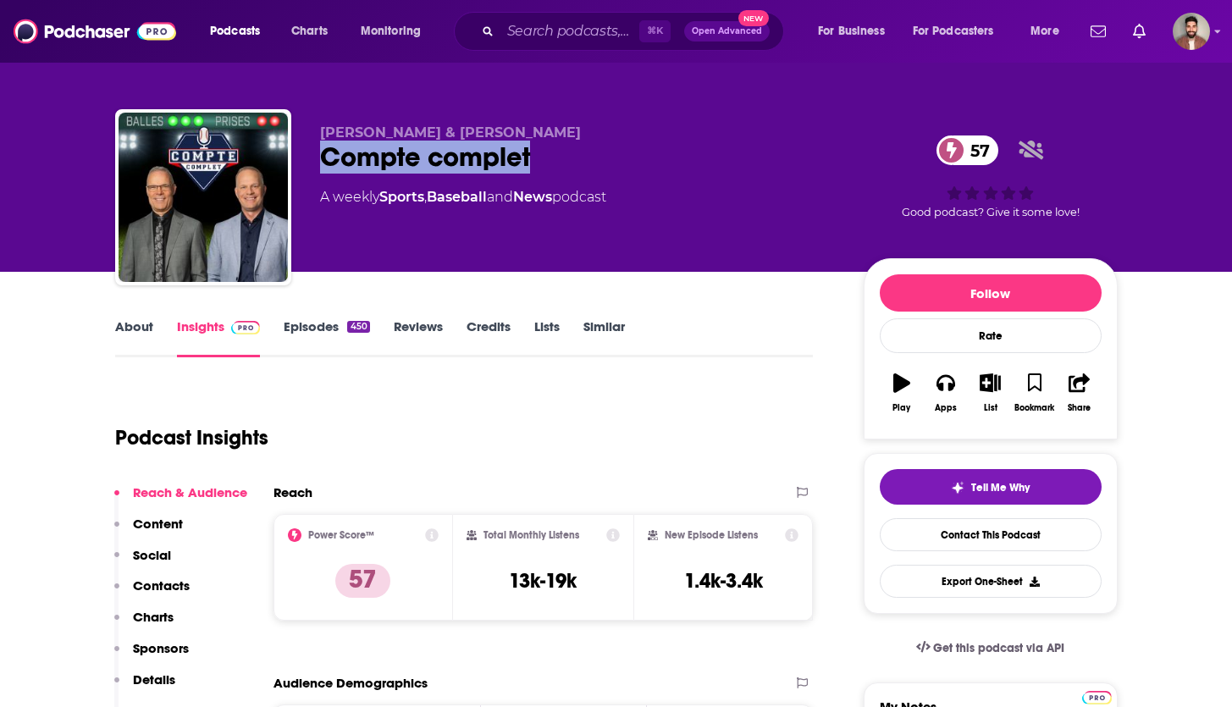
drag, startPoint x: 323, startPoint y: 157, endPoint x: 542, endPoint y: 161, distance: 219.3
click at [542, 161] on div "Compte complet 57" at bounding box center [578, 157] width 516 height 33
copy h2 "Compte complet"
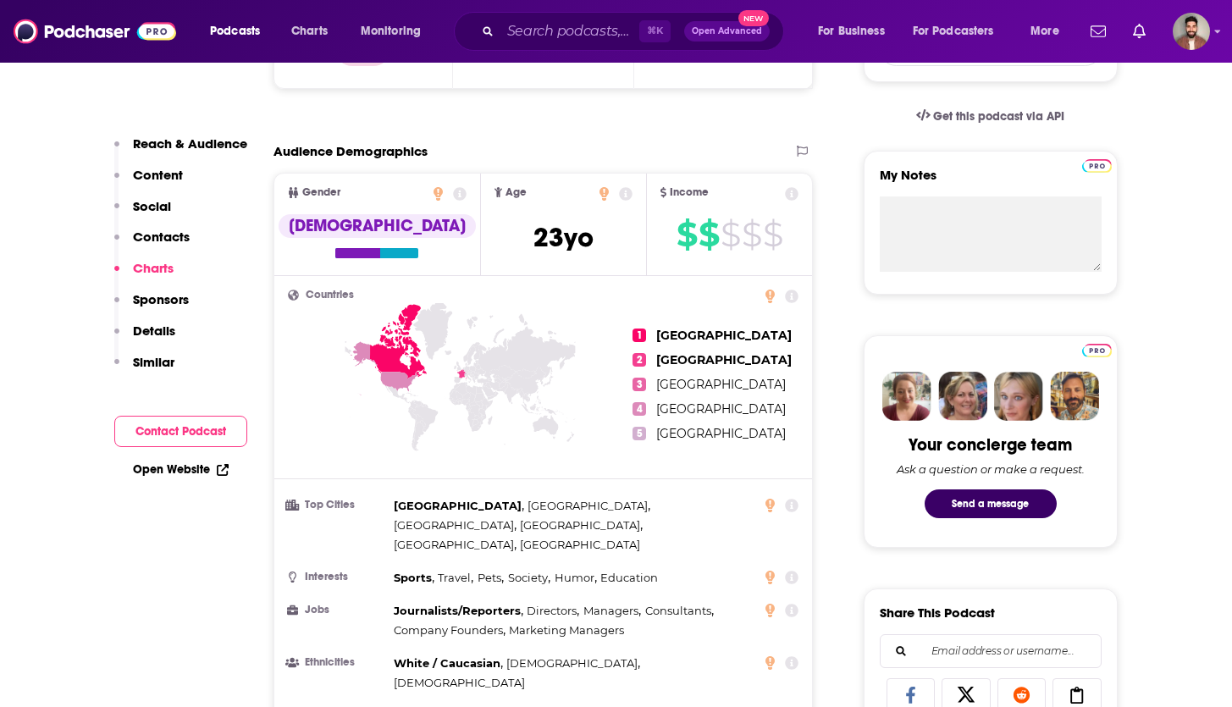
scroll to position [0, 0]
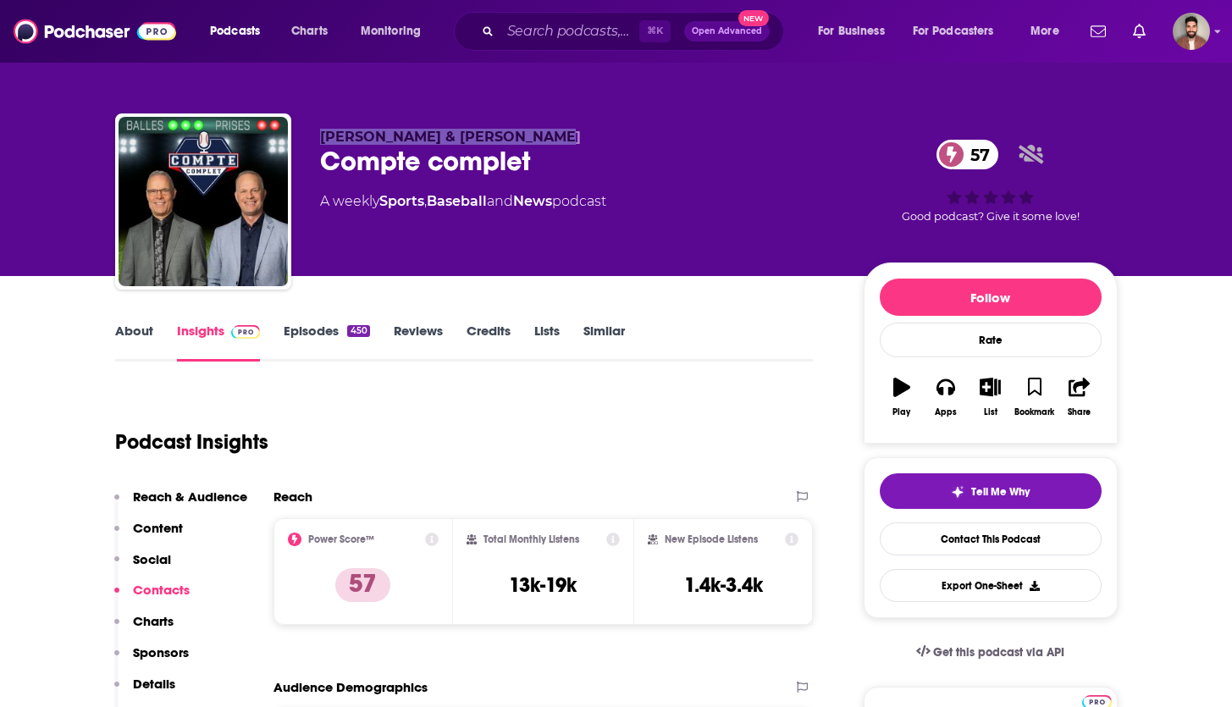
drag, startPoint x: 320, startPoint y: 135, endPoint x: 558, endPoint y: 142, distance: 238.0
click at [558, 142] on p "Alain Usereau & Marc Griffin" at bounding box center [578, 137] width 516 height 16
copy span "Alain Usereau & Marc Griffin"
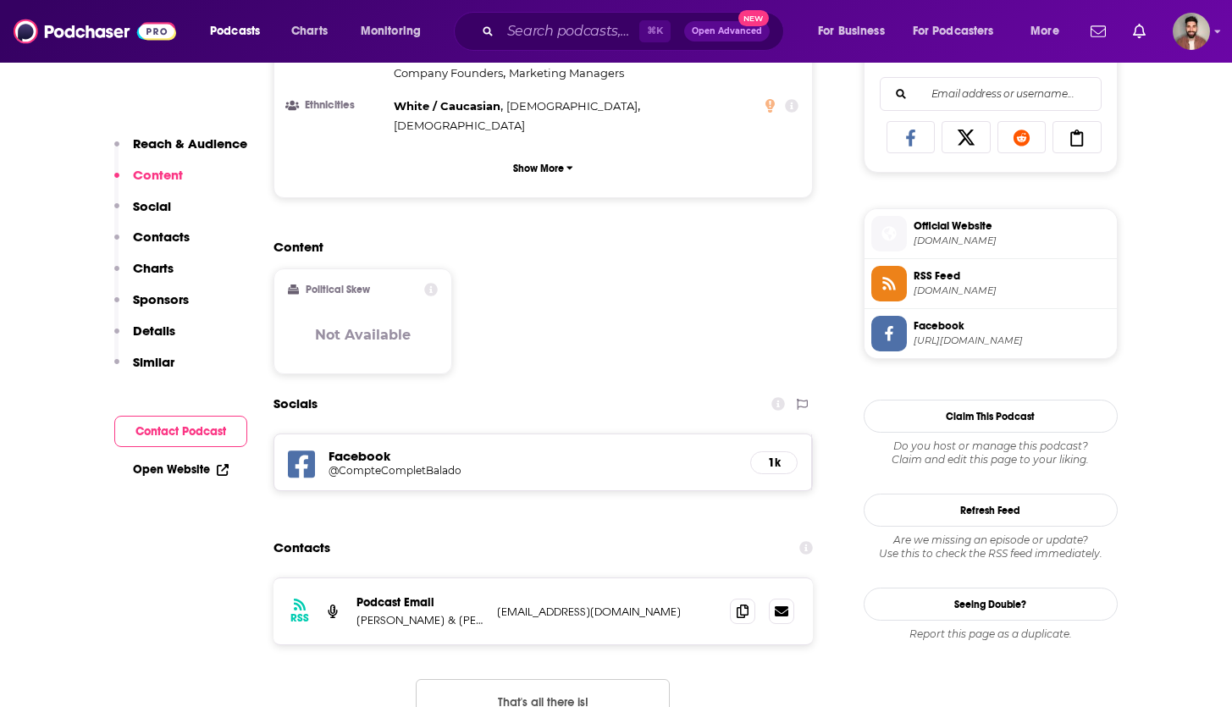
scroll to position [1309, 0]
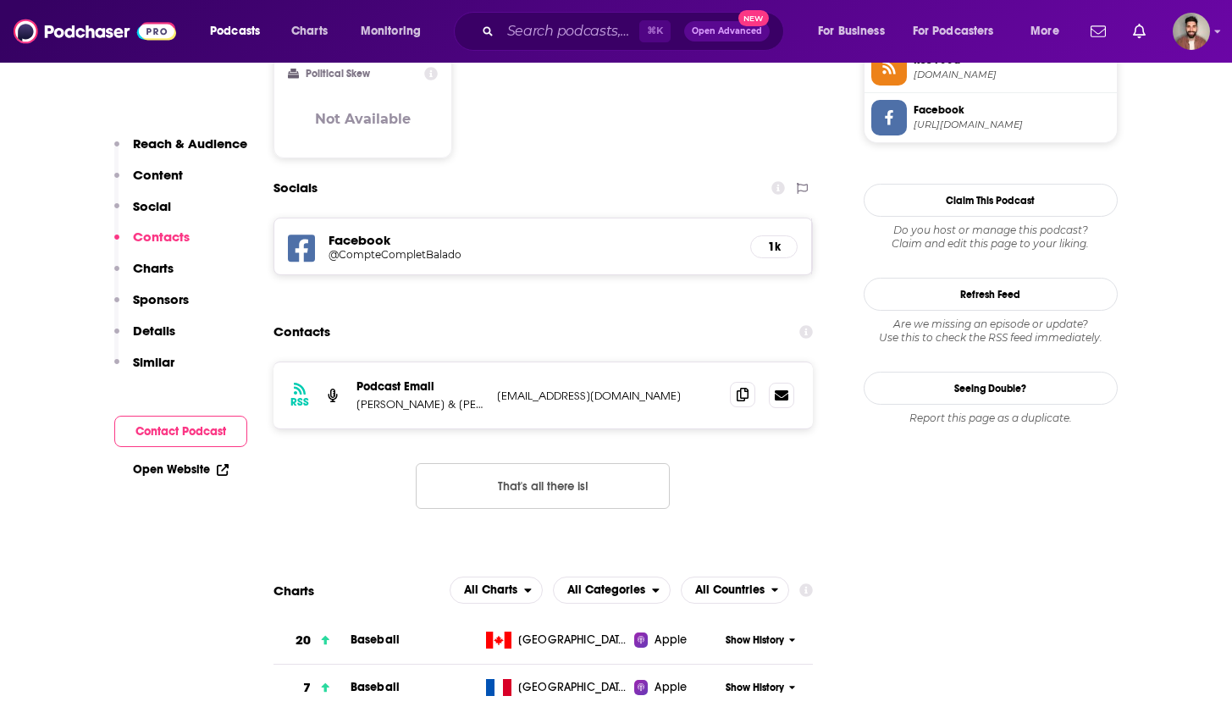
click at [742, 388] on icon at bounding box center [743, 395] width 12 height 14
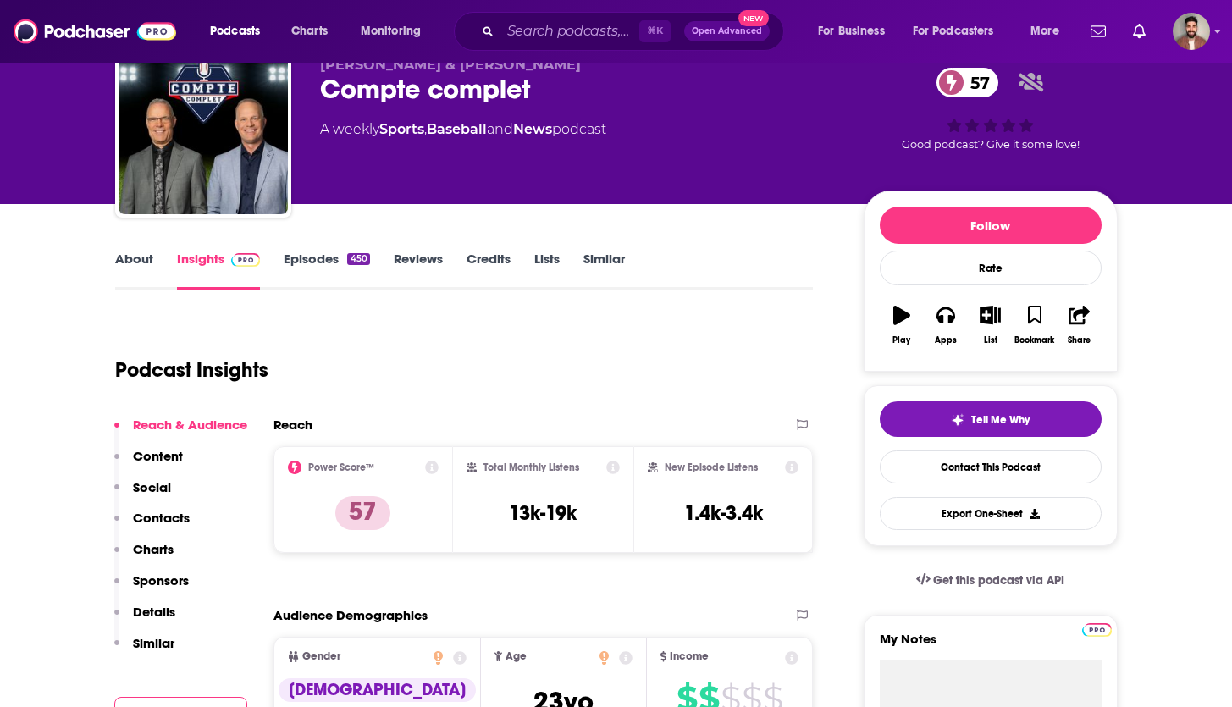
scroll to position [296, 0]
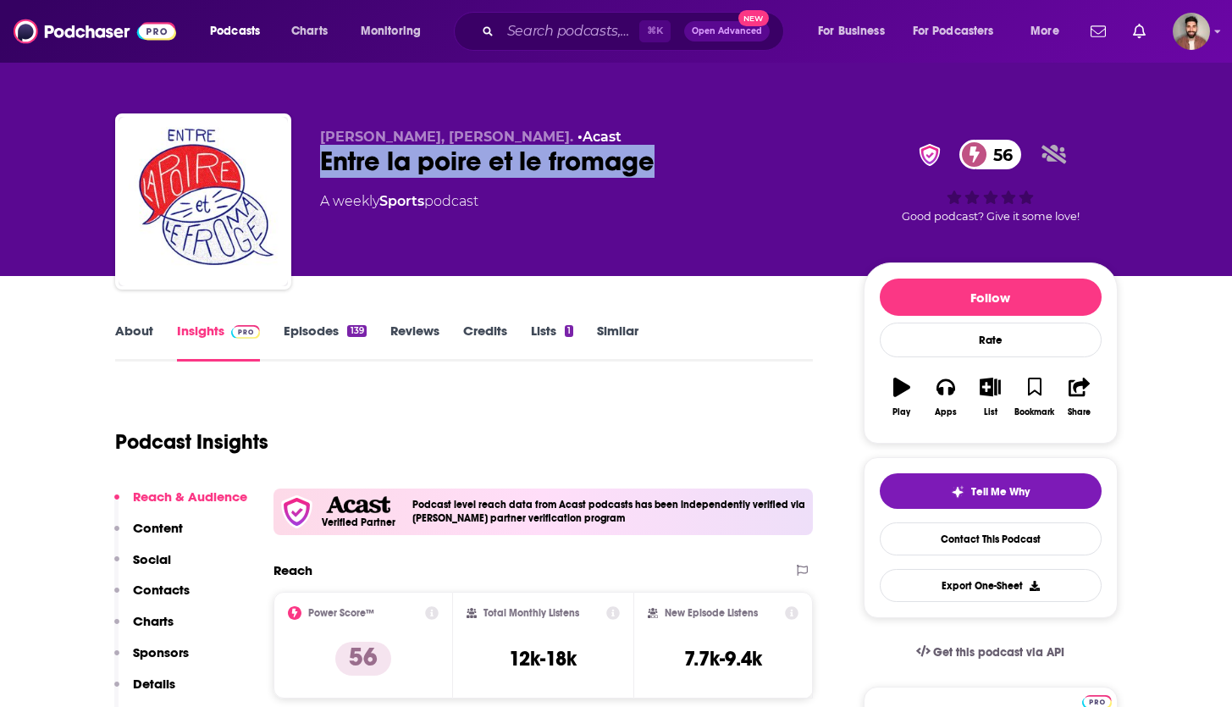
drag, startPoint x: 316, startPoint y: 154, endPoint x: 716, endPoint y: 160, distance: 400.5
click at [718, 158] on div "[PERSON_NAME], [PERSON_NAME]. • Acast Entre la poire et le fromage 56 A weekly …" at bounding box center [616, 204] width 1002 height 183
copy h2 "Entre la poire et le fromage"
drag, startPoint x: 318, startPoint y: 139, endPoint x: 608, endPoint y: 132, distance: 289.6
click at [608, 132] on div "Jean Philippe Wauthier, Louis Morissette. • Acast Entre la poire et le fromage …" at bounding box center [616, 204] width 1002 height 183
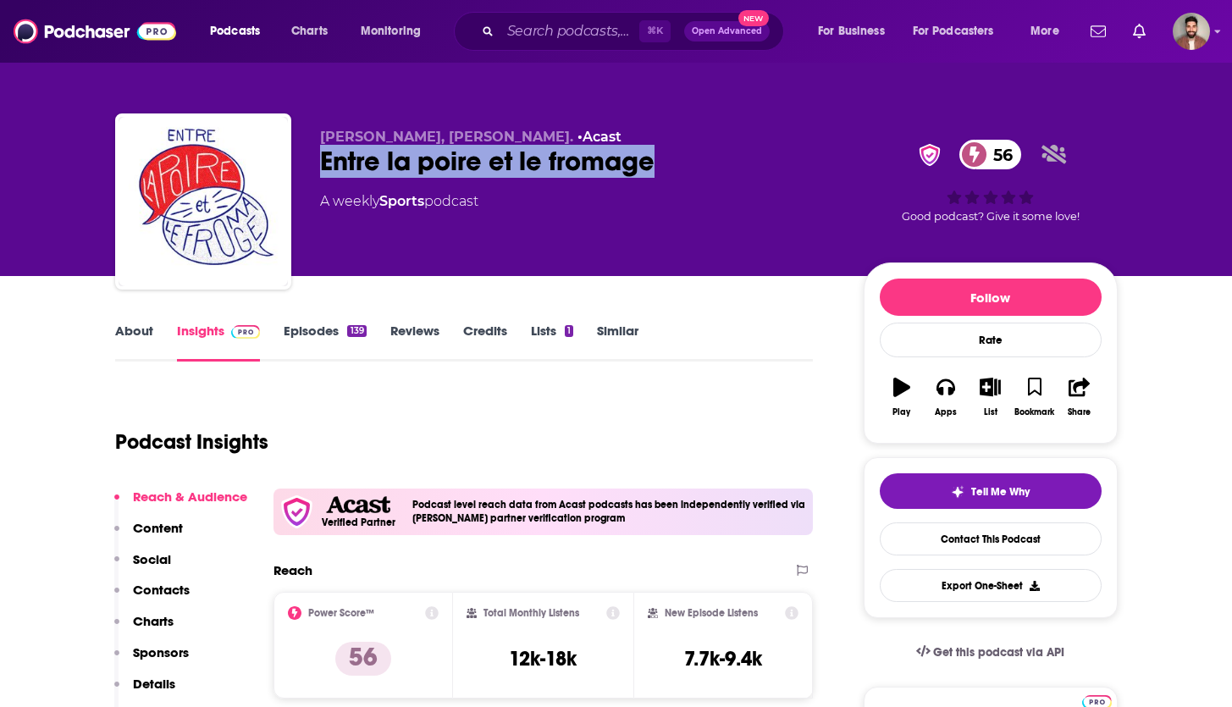
copy span "Jean Philippe Wauthier, Louis Morissette"
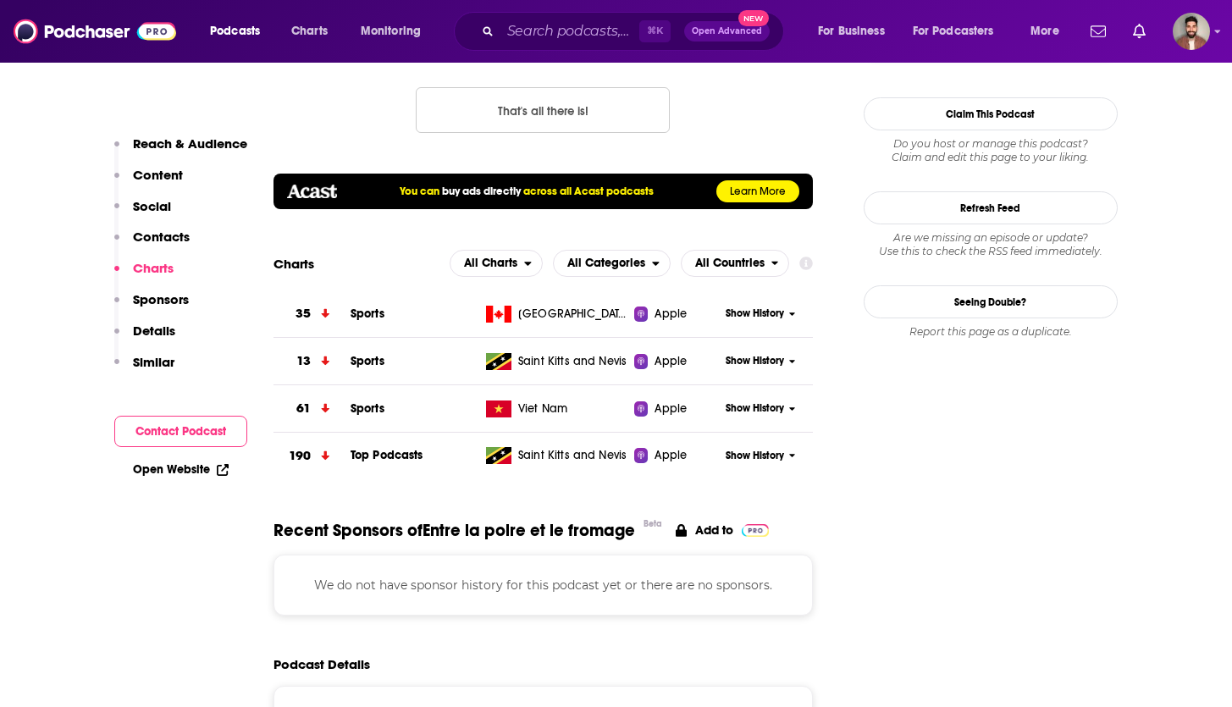
scroll to position [1134, 0]
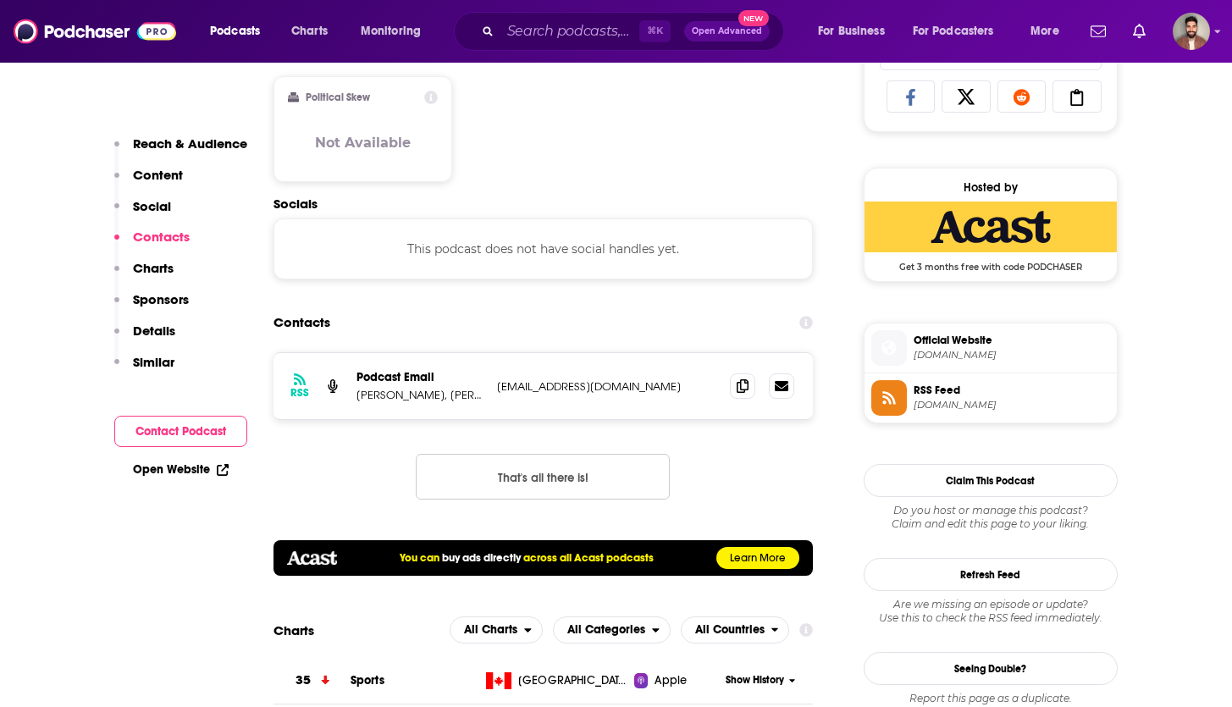
click at [947, 356] on span "podcasters.spotify.com" at bounding box center [1011, 355] width 196 height 13
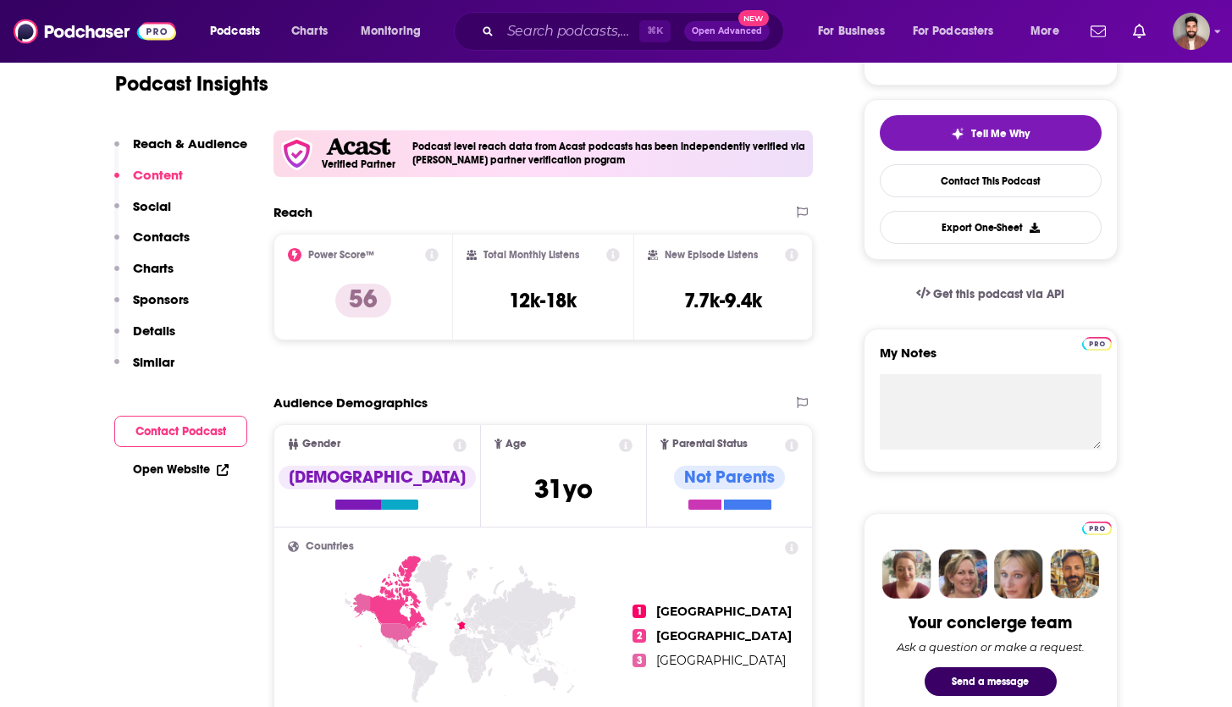
scroll to position [0, 0]
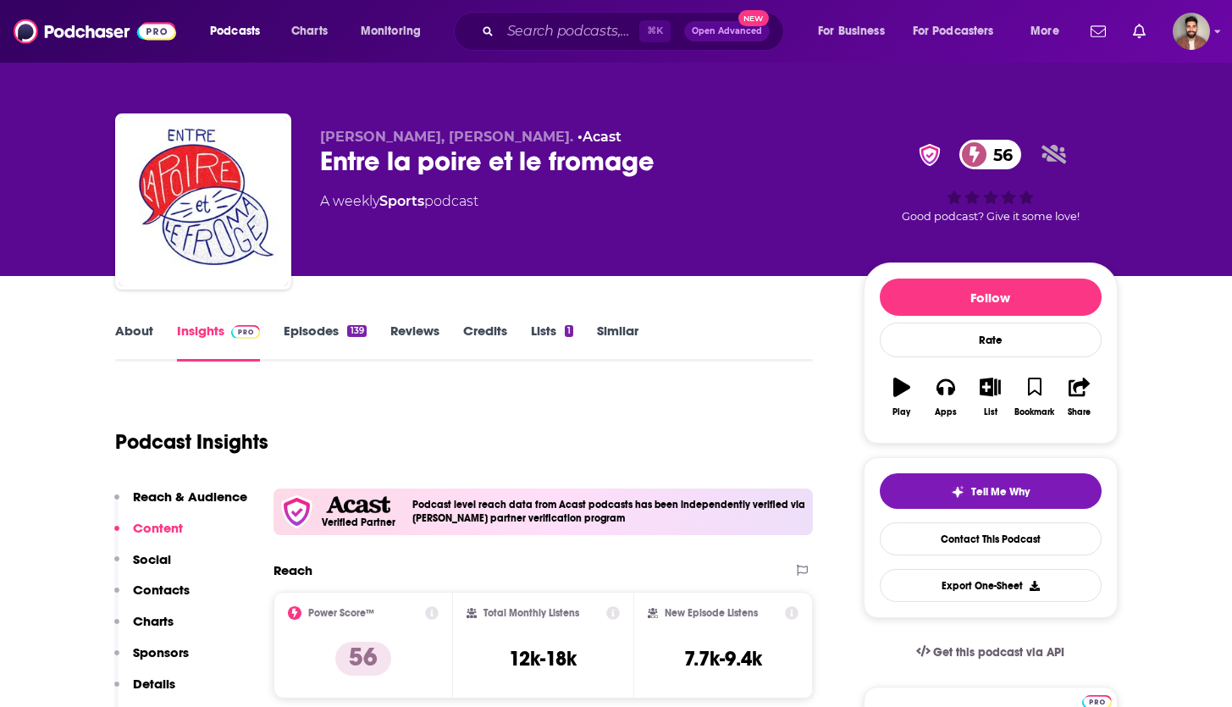
click at [339, 166] on div "Entre la poire et le fromage 56" at bounding box center [578, 161] width 516 height 33
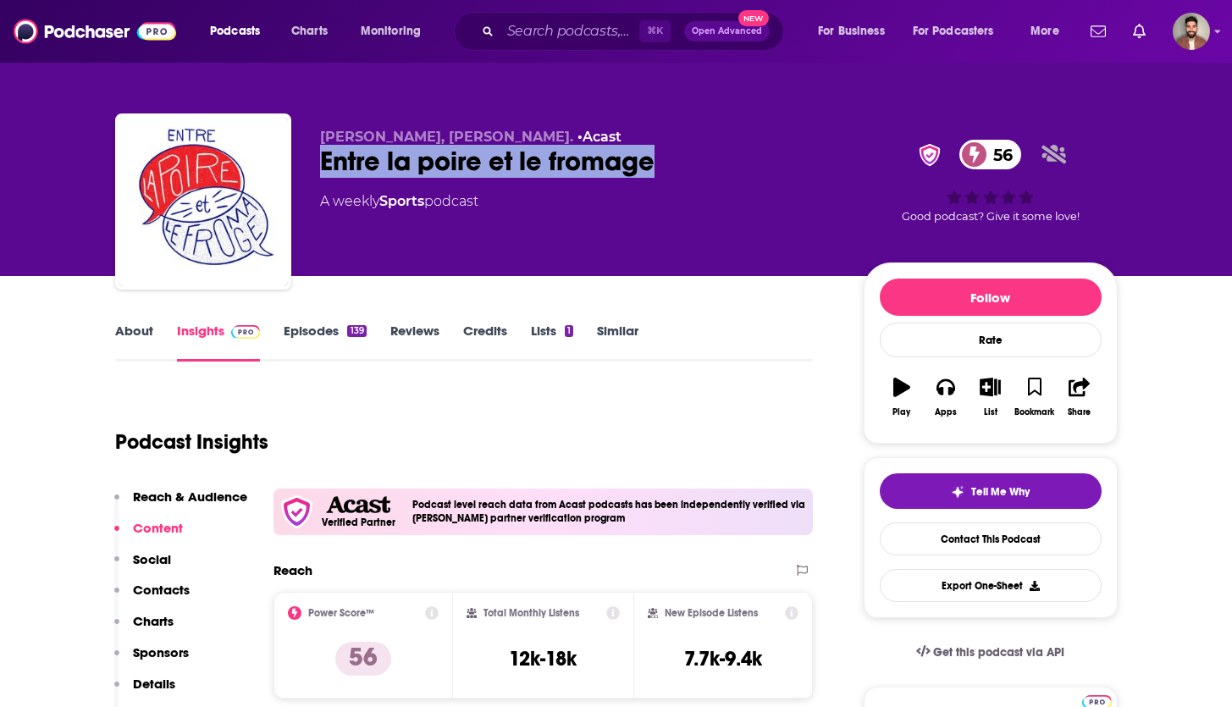
drag, startPoint x: 317, startPoint y: 163, endPoint x: 670, endPoint y: 151, distance: 352.4
click at [670, 151] on div "Jean Philippe Wauthier, Louis Morissette. • Acast Entre la poire et le fromage …" at bounding box center [616, 204] width 1002 height 183
copy h2 "Entre la poire et le fromage"
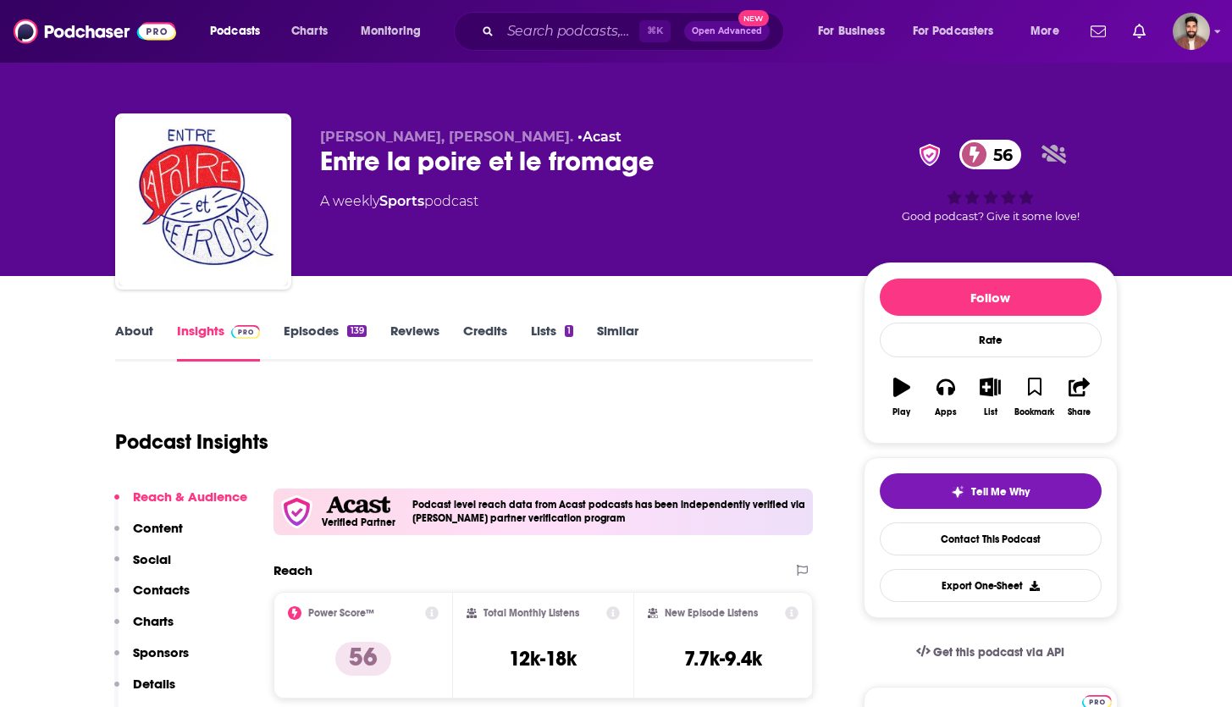
click at [325, 142] on span "Jean Philippe Wauthier, Louis Morissette." at bounding box center [446, 137] width 253 height 16
drag, startPoint x: 317, startPoint y: 138, endPoint x: 484, endPoint y: 141, distance: 166.8
click at [484, 141] on div "Jean Philippe Wauthier, Louis Morissette. • Acast Entre la poire et le fromage …" at bounding box center [616, 204] width 1002 height 183
copy span "Jean Philippe Wauthier"
click at [494, 134] on span "Jean Philippe Wauthier, Louis Morissette." at bounding box center [446, 137] width 253 height 16
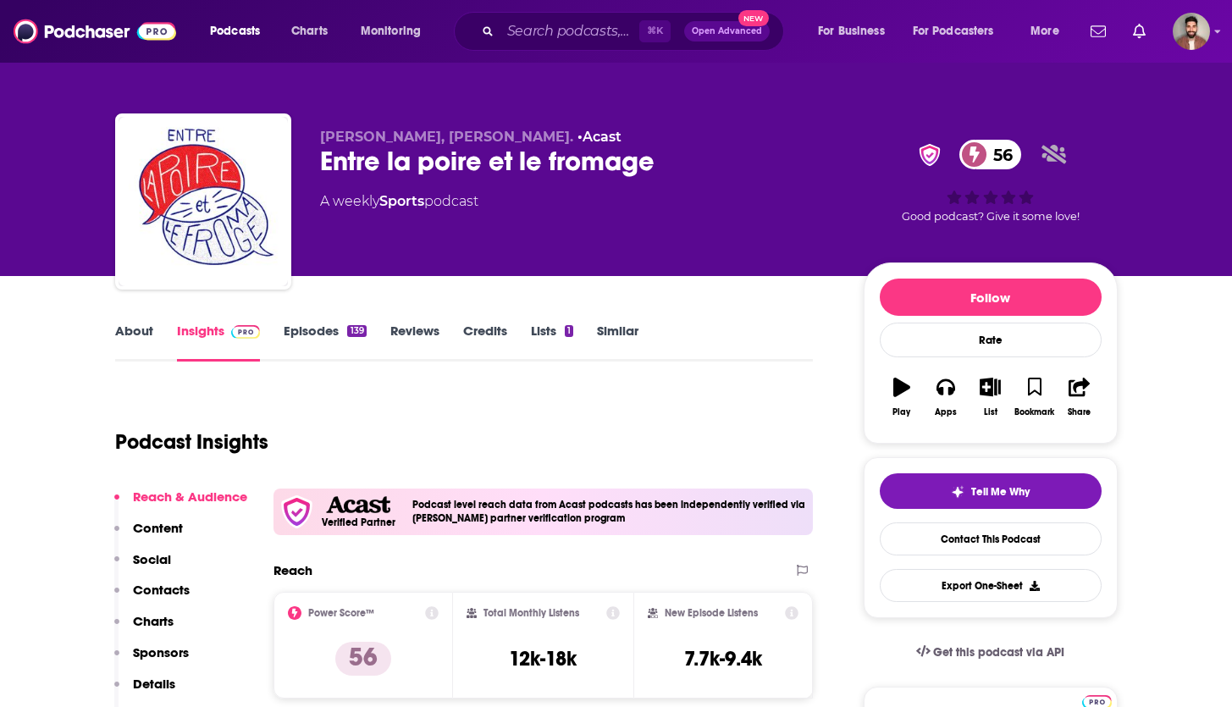
drag, startPoint x: 494, startPoint y: 135, endPoint x: 609, endPoint y: 141, distance: 115.2
click at [573, 141] on span "Jean Philippe Wauthier, Louis Morissette." at bounding box center [446, 137] width 253 height 16
copy span "Louis Morissette."
click at [134, 336] on link "About" at bounding box center [134, 342] width 38 height 39
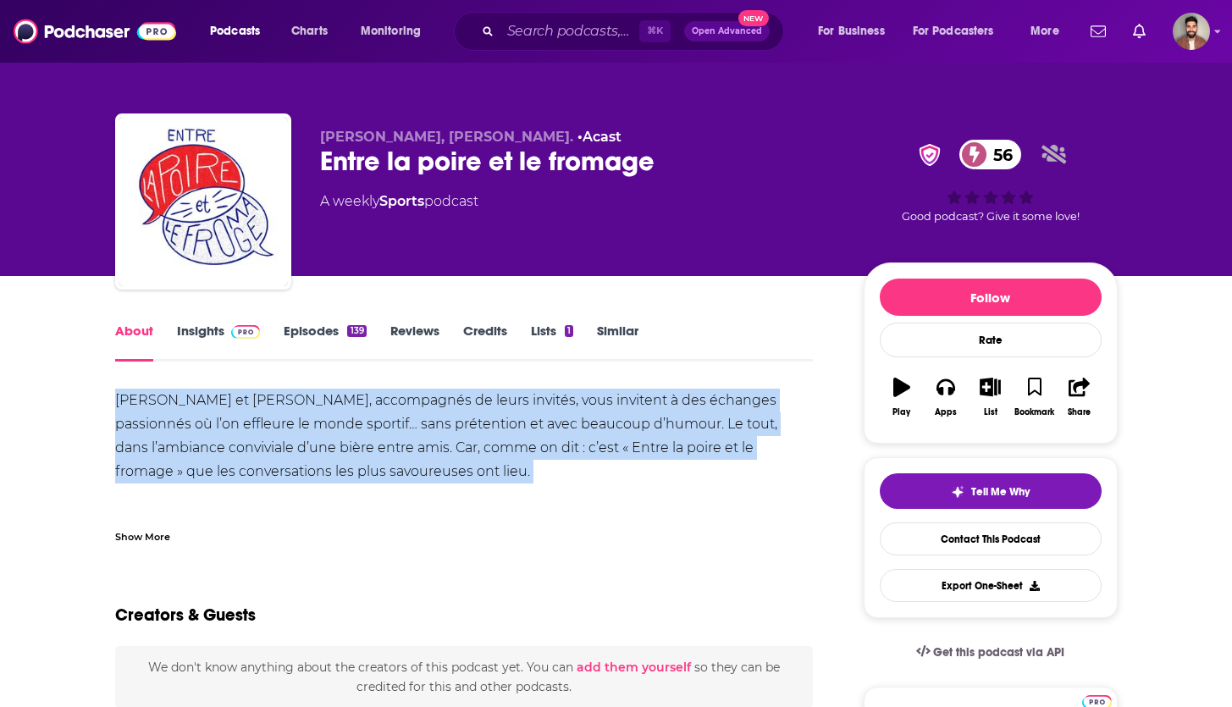
drag, startPoint x: 111, startPoint y: 395, endPoint x: 473, endPoint y: 487, distance: 373.7
click at [684, 461] on div "Maxime Talbot et Louis Morissette, accompagnés de leurs invités, vous invitent …" at bounding box center [464, 484] width 698 height 190
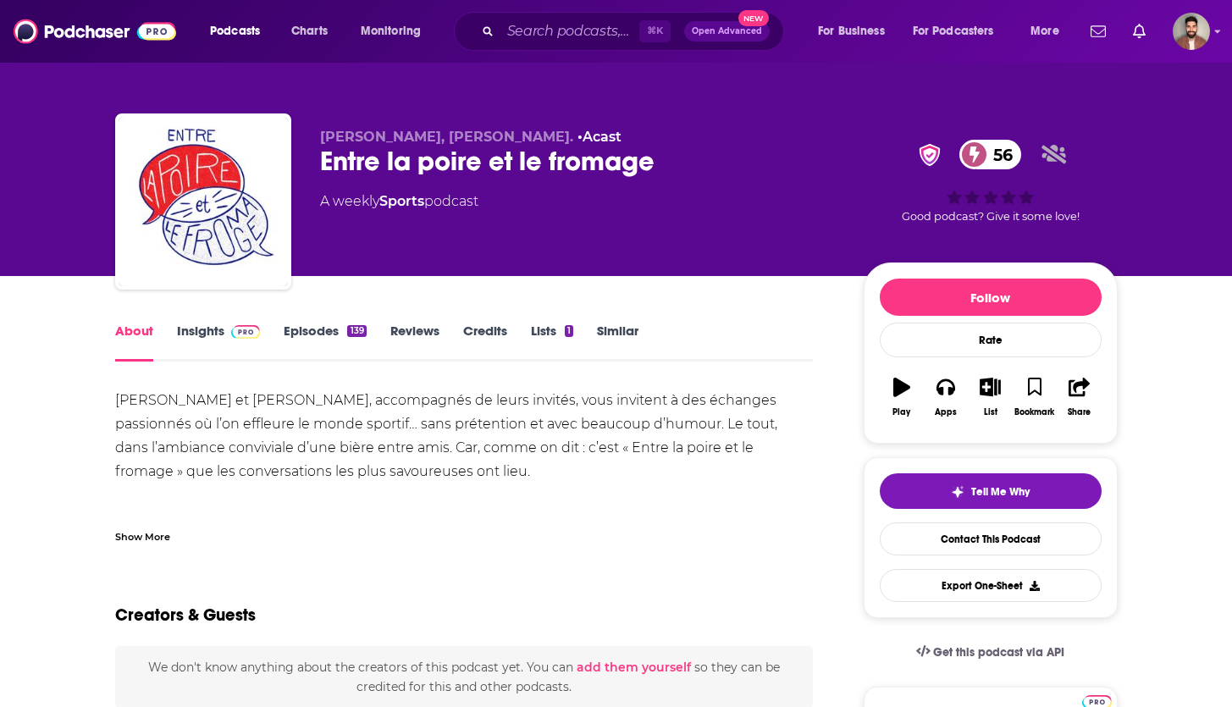
click at [608, 466] on div "Maxime Talbot et Louis Morissette, accompagnés de leurs invités, vous invitent …" at bounding box center [464, 484] width 698 height 190
click at [196, 334] on link "Insights" at bounding box center [219, 342] width 84 height 39
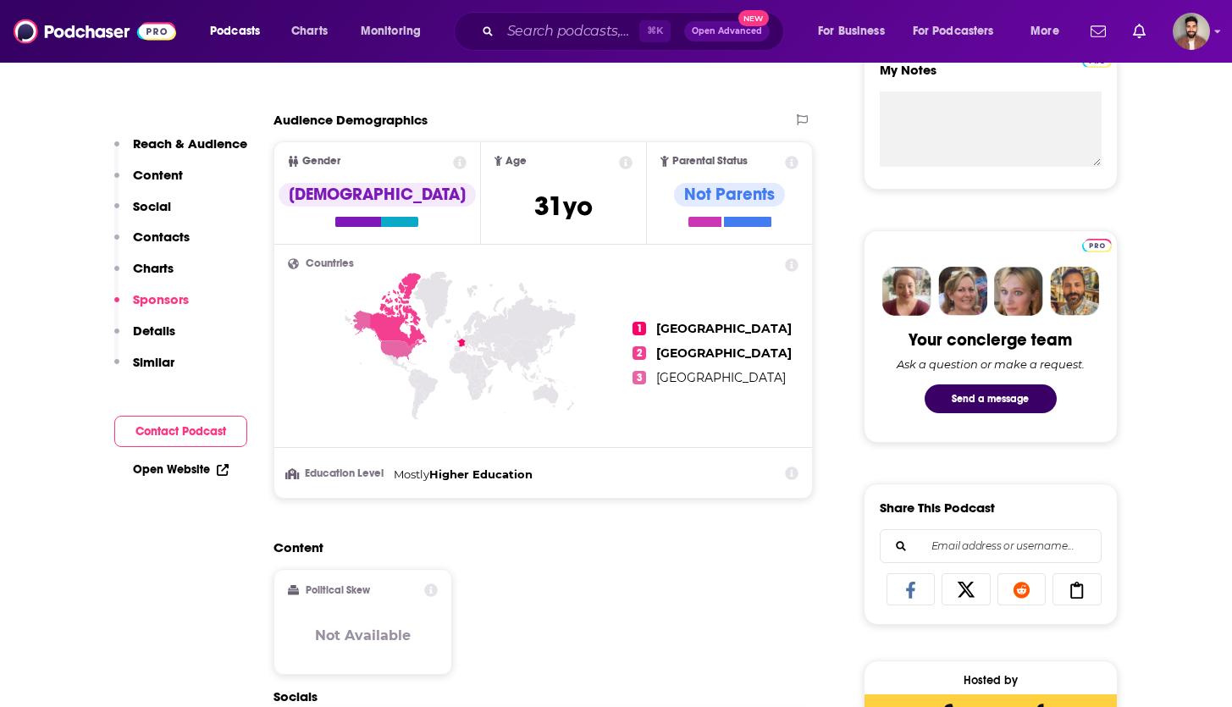
scroll to position [282, 0]
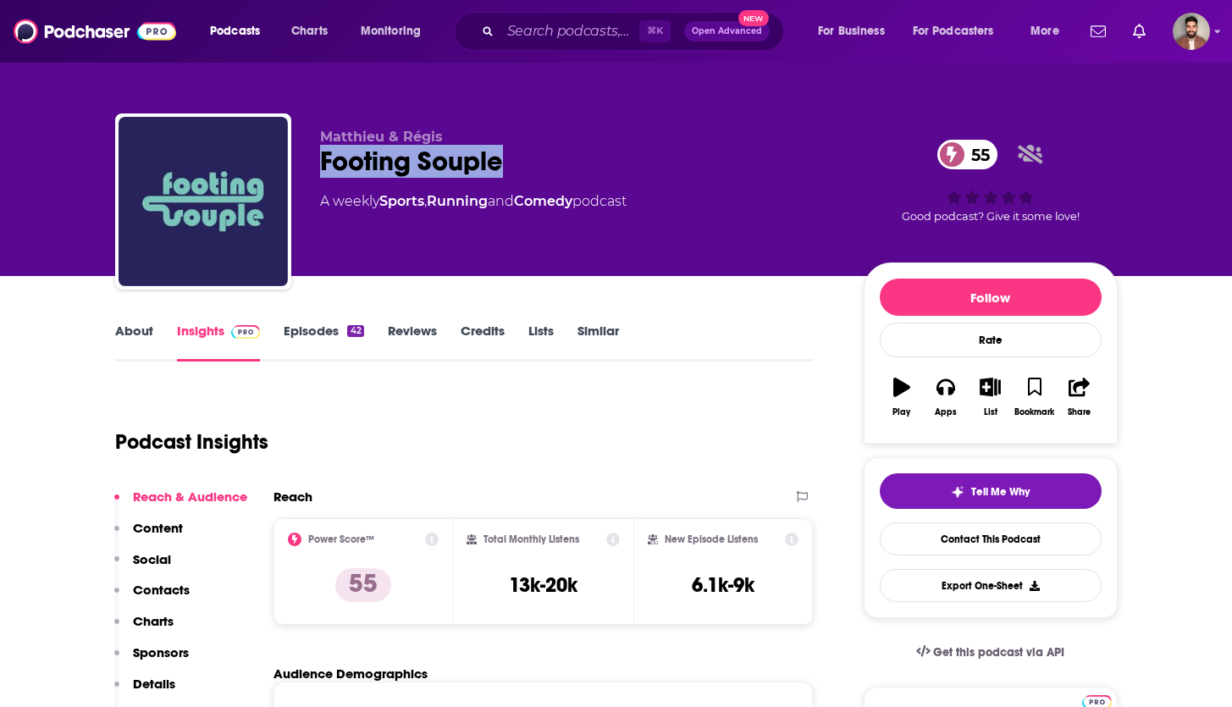
drag, startPoint x: 311, startPoint y: 161, endPoint x: 518, endPoint y: 169, distance: 207.6
click at [518, 169] on div "[PERSON_NAME] & Régis Footing Souple 55 A weekly Sports , Running and Comedy po…" at bounding box center [616, 204] width 1002 height 183
copy h2 "Footing Souple"
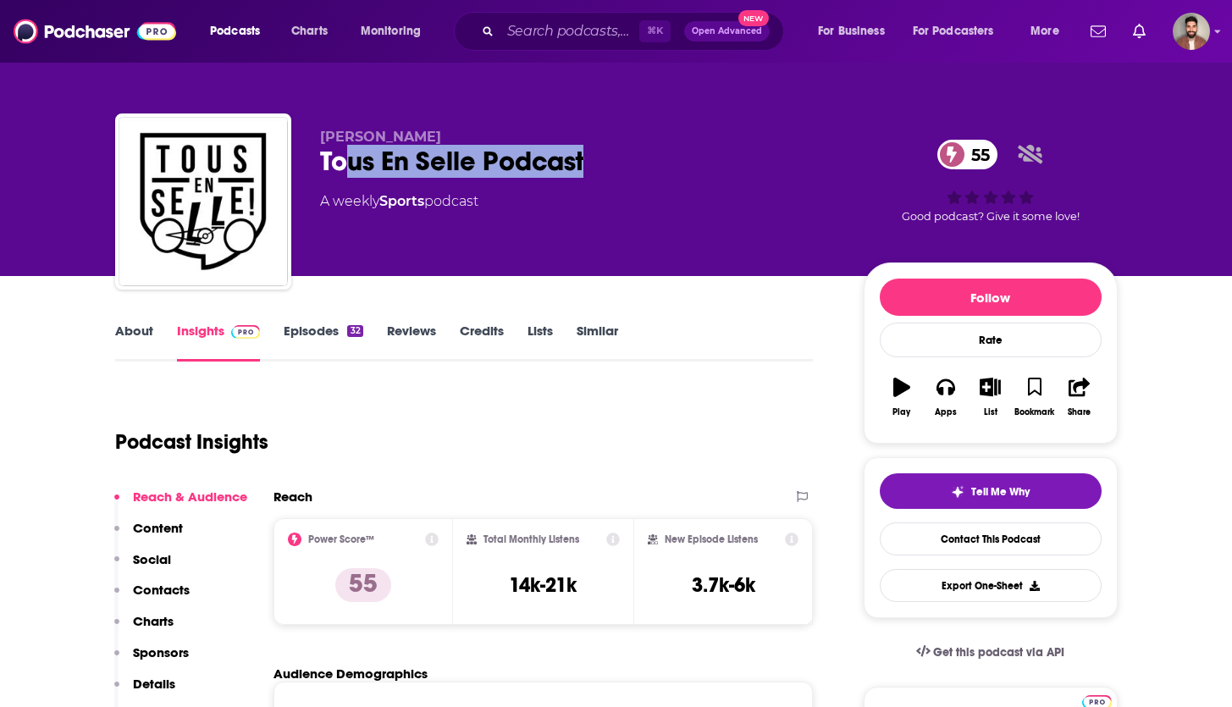
drag, startPoint x: 350, startPoint y: 162, endPoint x: 636, endPoint y: 168, distance: 286.2
click at [636, 168] on div "Tous En Selle Podcast 55" at bounding box center [578, 161] width 516 height 33
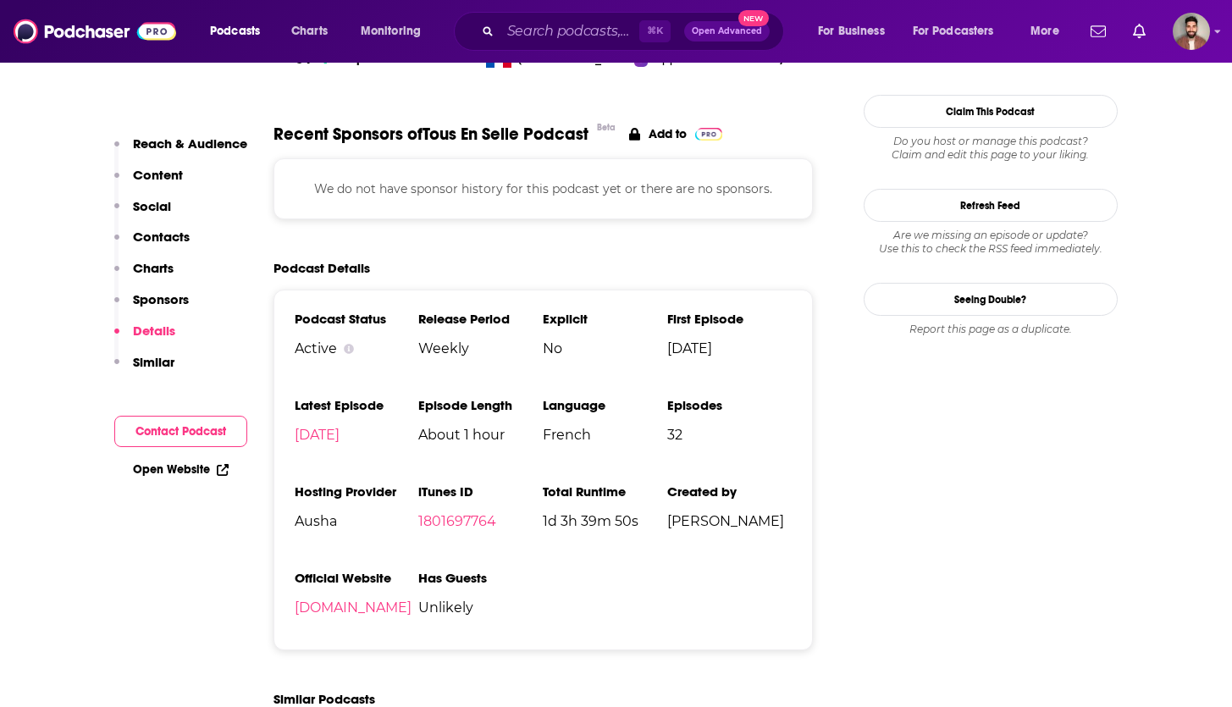
scroll to position [1420, 0]
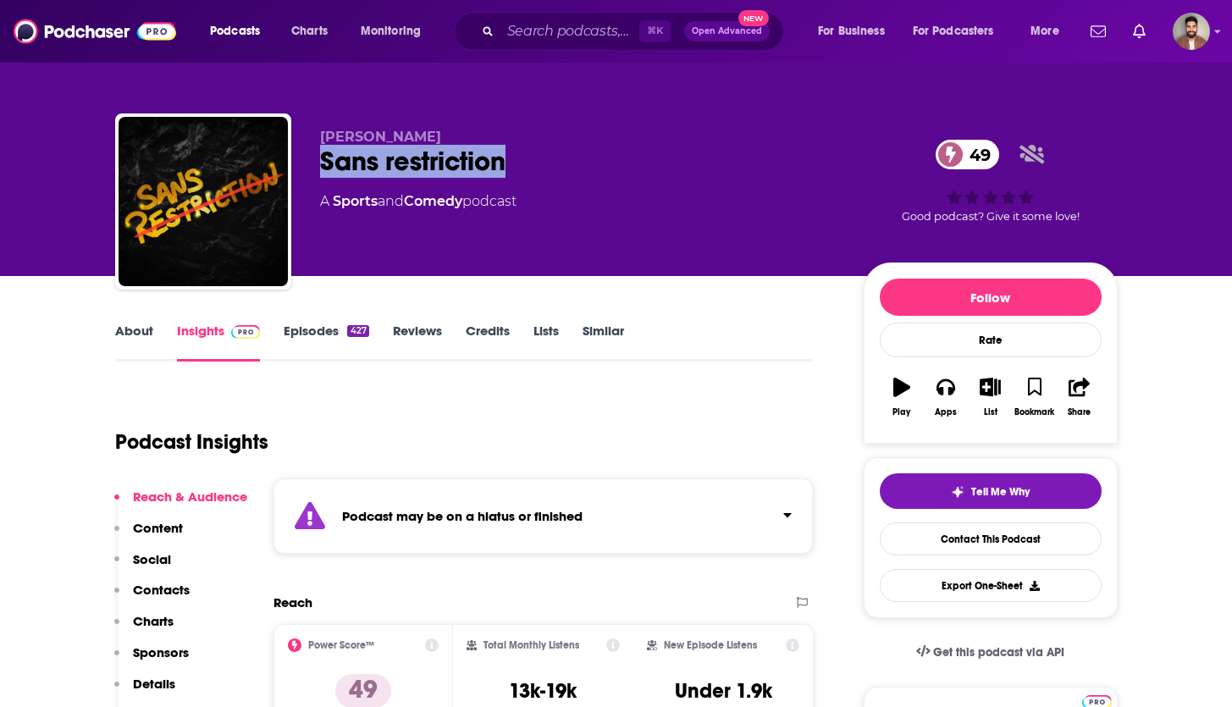
drag, startPoint x: 337, startPoint y: 160, endPoint x: 535, endPoint y: 166, distance: 198.2
click at [535, 166] on div "Sans restriction 49" at bounding box center [578, 161] width 516 height 33
copy h2 "Sans restriction"
click at [793, 513] on div "Podcast may be on a hiatus or finished" at bounding box center [543, 515] width 540 height 75
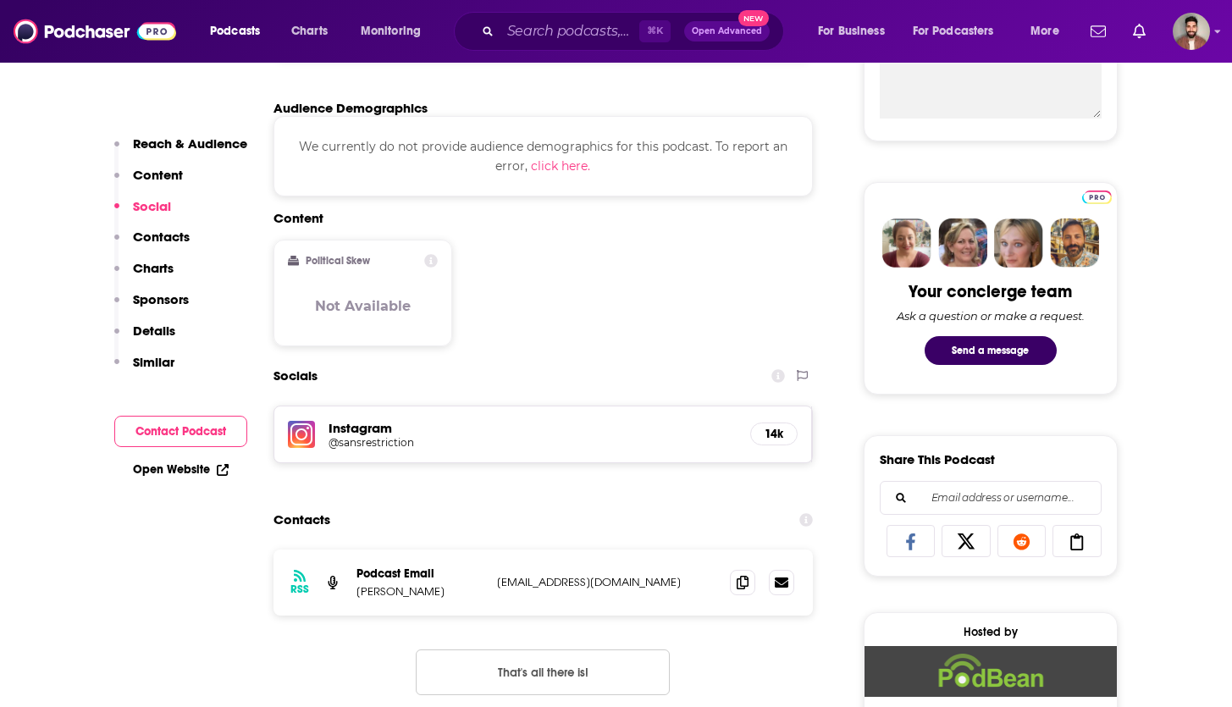
scroll to position [850, 0]
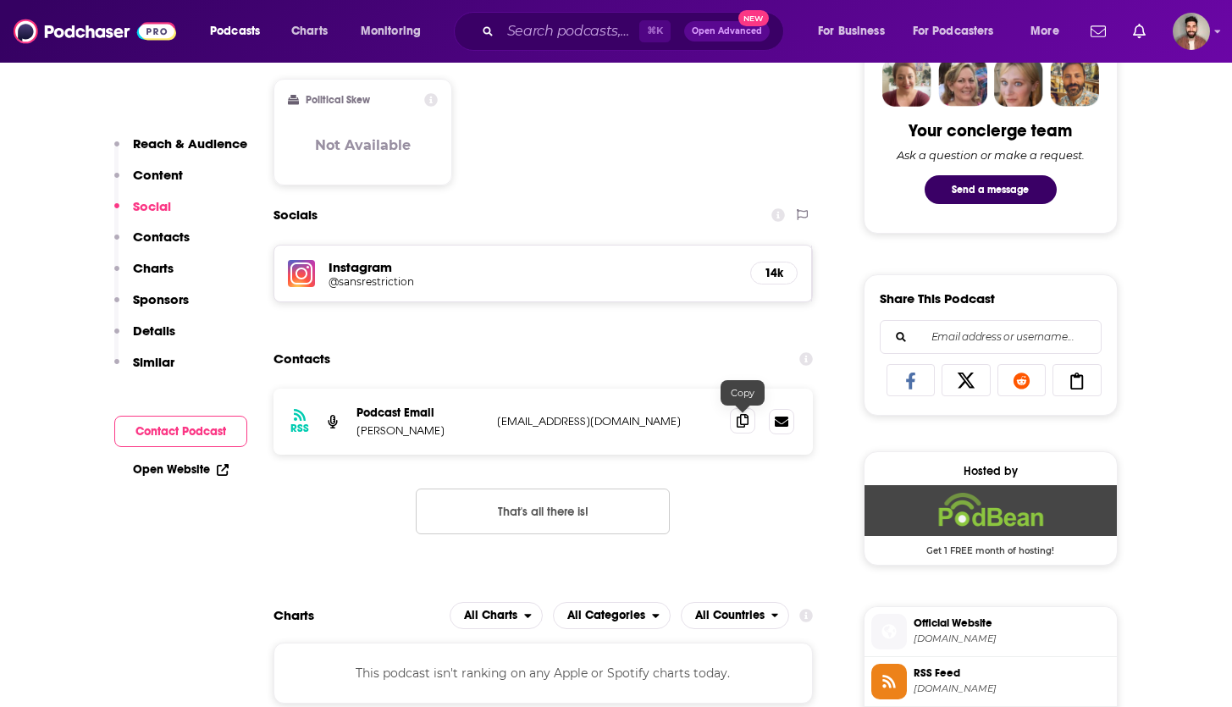
click at [741, 417] on icon at bounding box center [743, 421] width 12 height 14
drag, startPoint x: 353, startPoint y: 428, endPoint x: 470, endPoint y: 445, distance: 118.0
click at [470, 445] on div "RSS Podcast Email [PERSON_NAME] [EMAIL_ADDRESS][DOMAIN_NAME] [DOMAIN_NAME][EMAI…" at bounding box center [543, 422] width 540 height 66
copy p "[PERSON_NAME]"
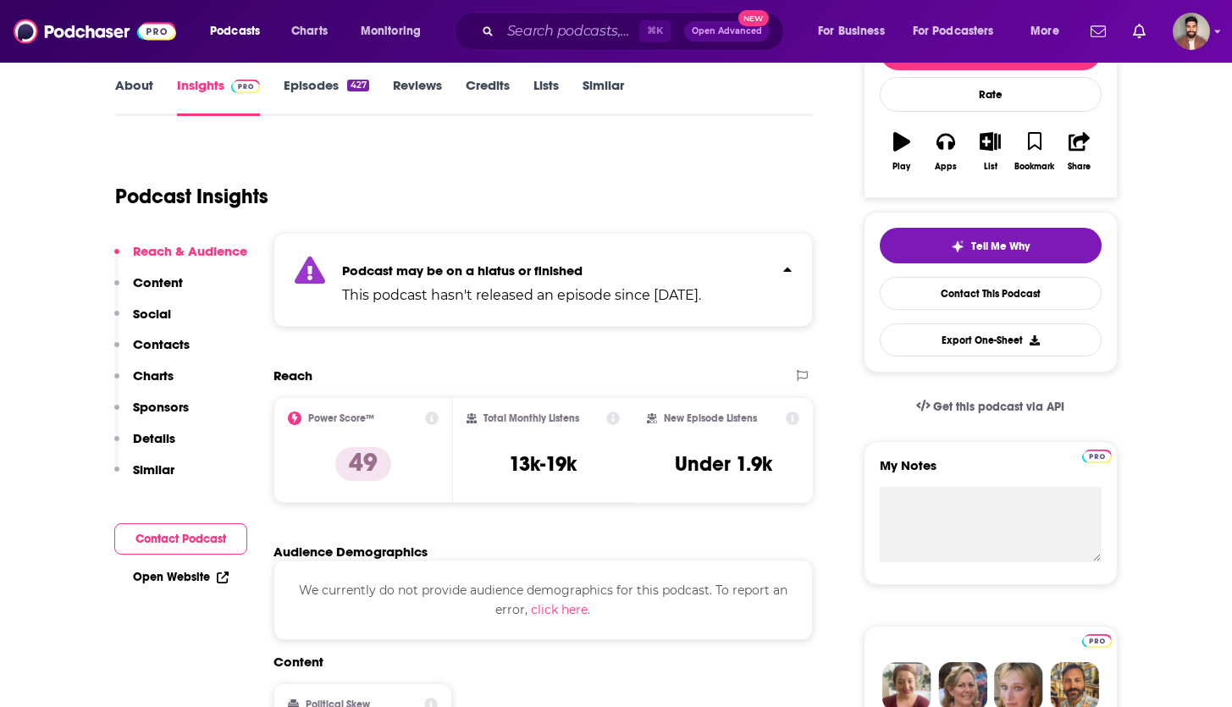
scroll to position [245, 0]
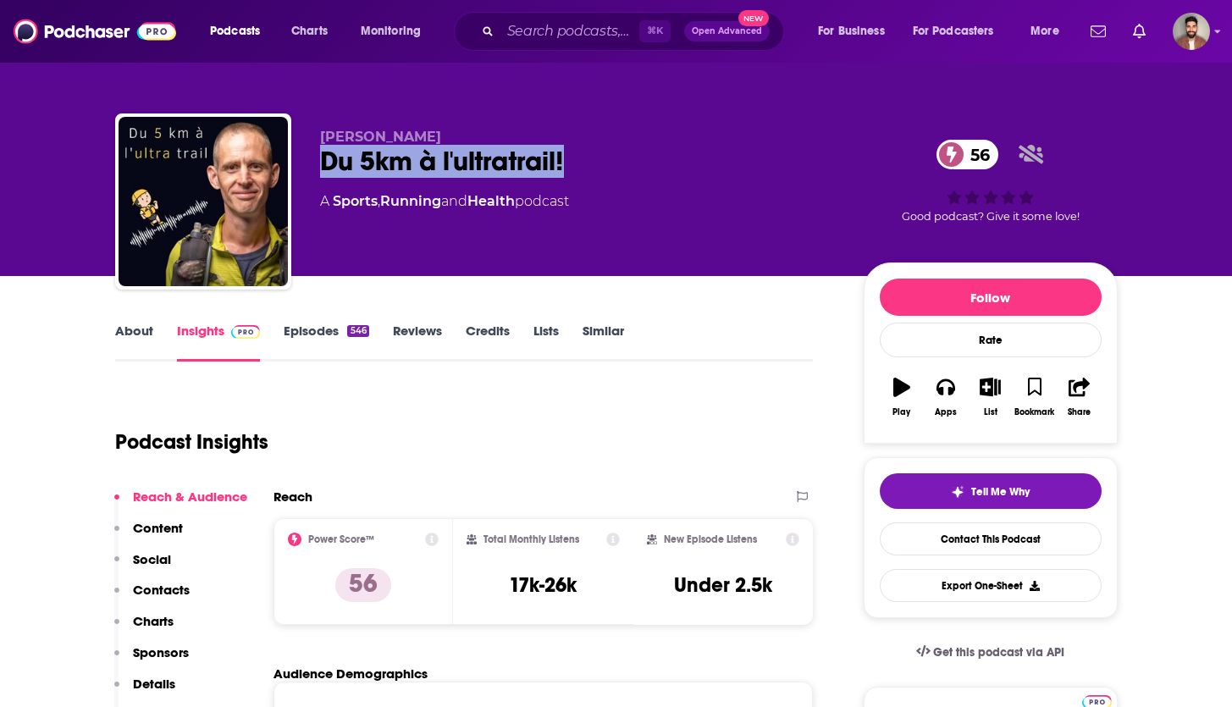
drag, startPoint x: 315, startPoint y: 164, endPoint x: 606, endPoint y: 170, distance: 291.3
click at [606, 170] on div "raphael eisenhut Du 5km à l'ultratrail! 56 A Sports , Running and Health podcas…" at bounding box center [616, 204] width 1002 height 183
copy h2 "Du 5km à l'ultratrail!"
drag, startPoint x: 315, startPoint y: 142, endPoint x: 488, endPoint y: 131, distance: 173.1
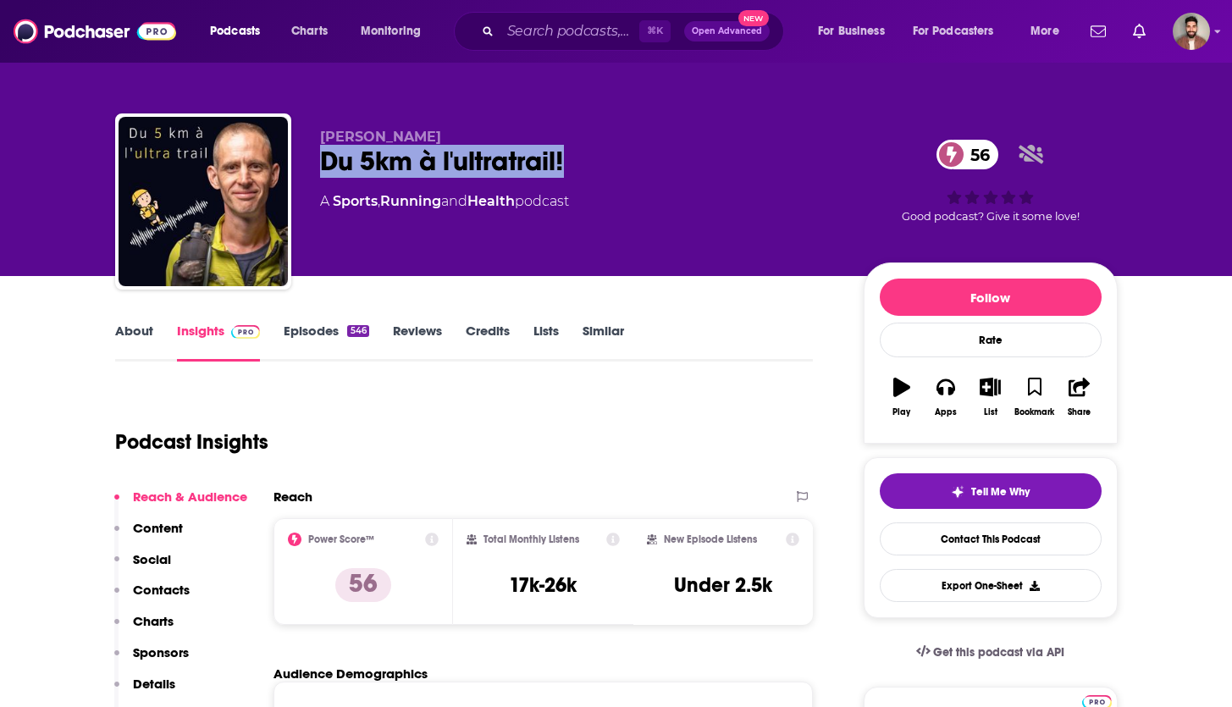
click at [488, 131] on div "raphael eisenhut Du 5km à l'ultratrail! 56 A Sports , Running and Health podcas…" at bounding box center [616, 204] width 1002 height 183
copy span "raphael eisenhut"
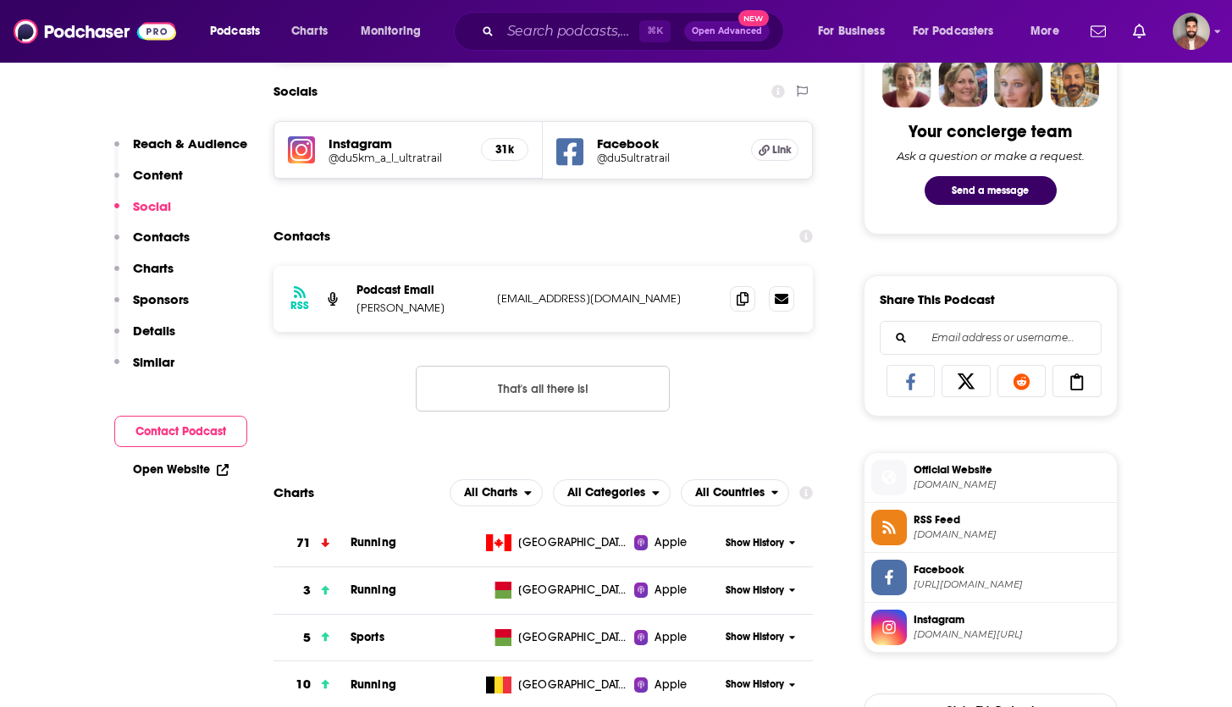
scroll to position [698, 0]
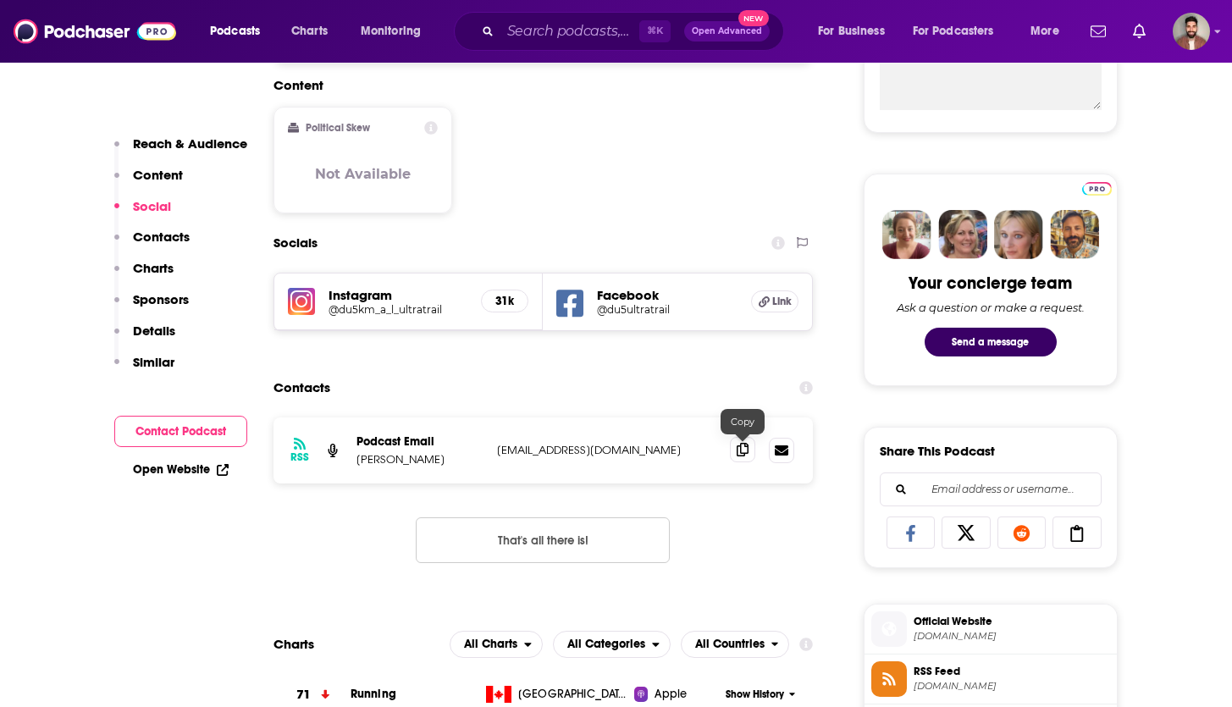
click at [750, 450] on span at bounding box center [742, 449] width 25 height 25
